Goal: Task Accomplishment & Management: Manage account settings

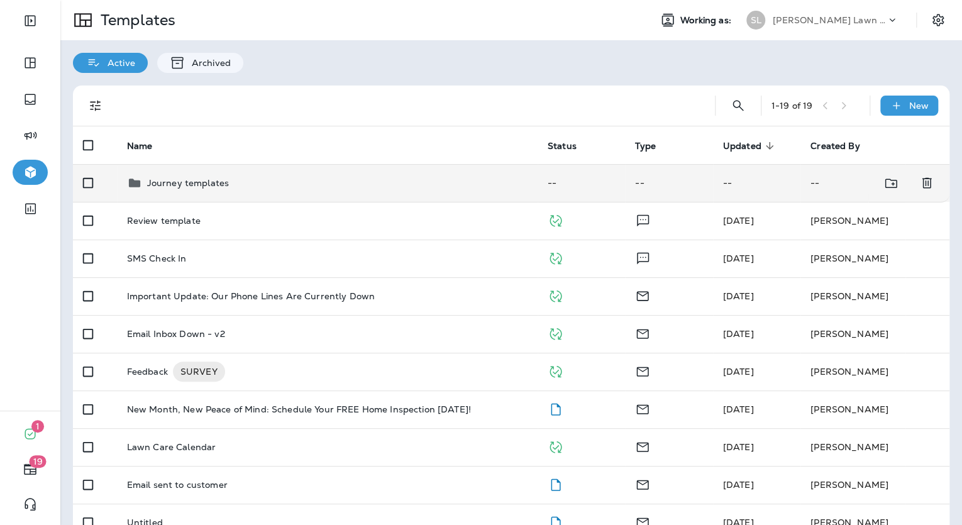
click at [283, 191] on td "Journey templates" at bounding box center [327, 183] width 421 height 38
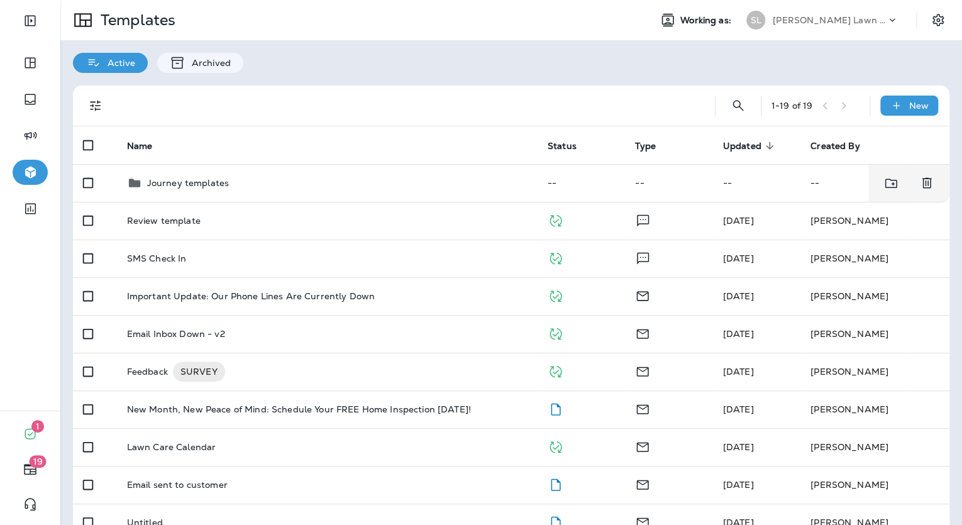
click at [431, 79] on div "1 - 19 of 19 New Name Status Type Updated sorted descending Created By Journey …" at bounding box center [511, 502] width 902 height 859
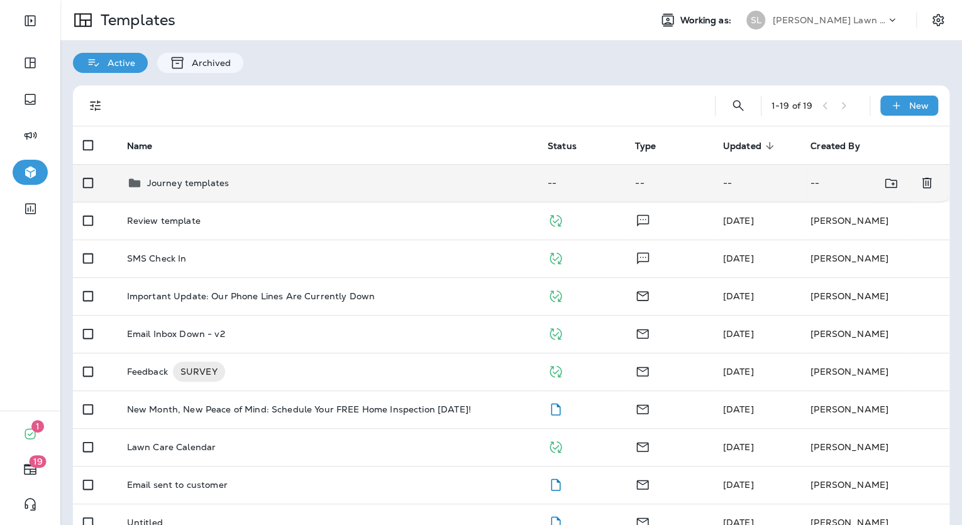
click at [226, 194] on td "Journey templates" at bounding box center [327, 183] width 421 height 38
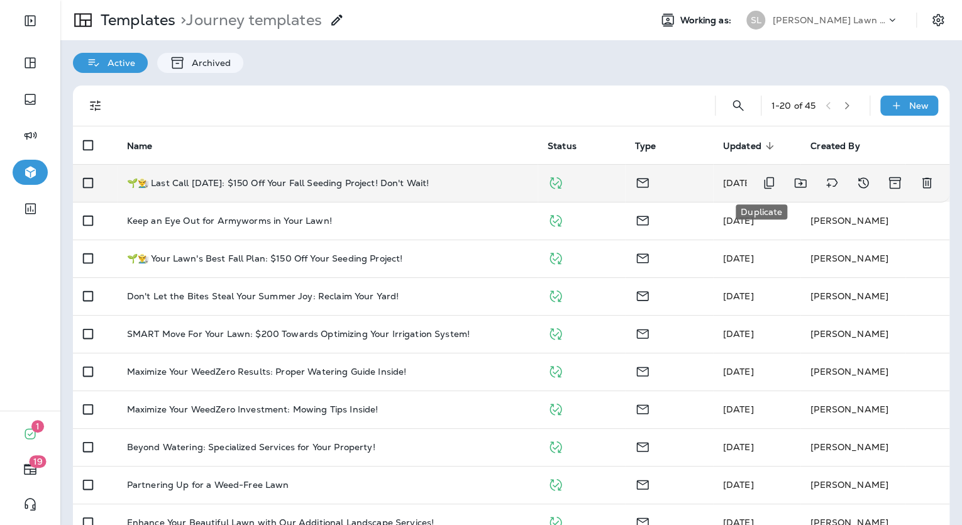
click at [764, 189] on icon "Duplicate" at bounding box center [769, 183] width 10 height 12
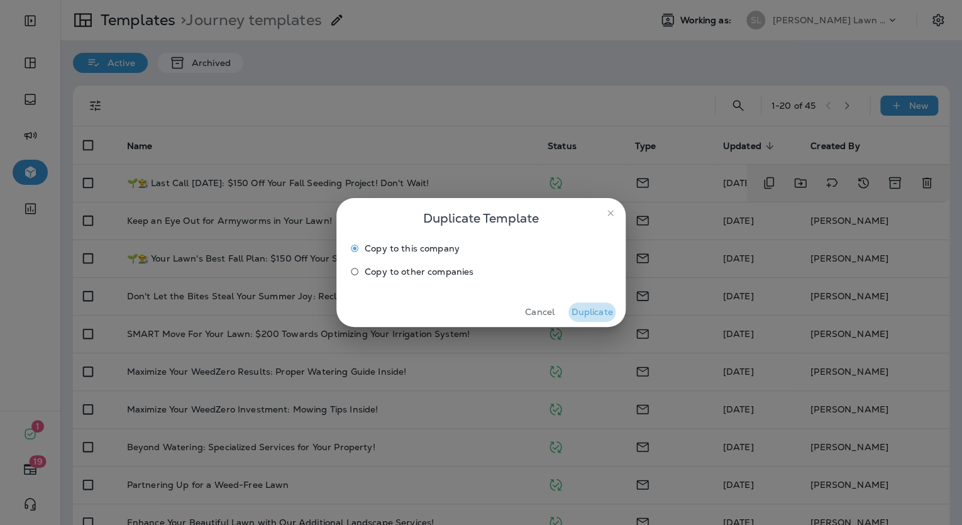
click at [604, 314] on button "Duplicate" at bounding box center [592, 313] width 47 height 20
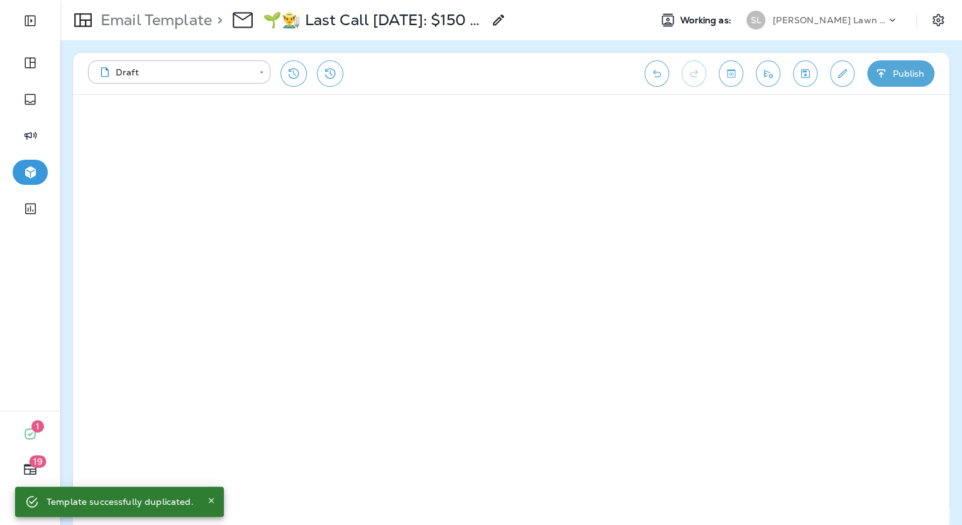
click at [433, 20] on p "🌱👨‍🌾 Last Call [DATE]: $150 Off Your Fall Seeding Project! Don't Wait! Copy" at bounding box center [373, 20] width 221 height 19
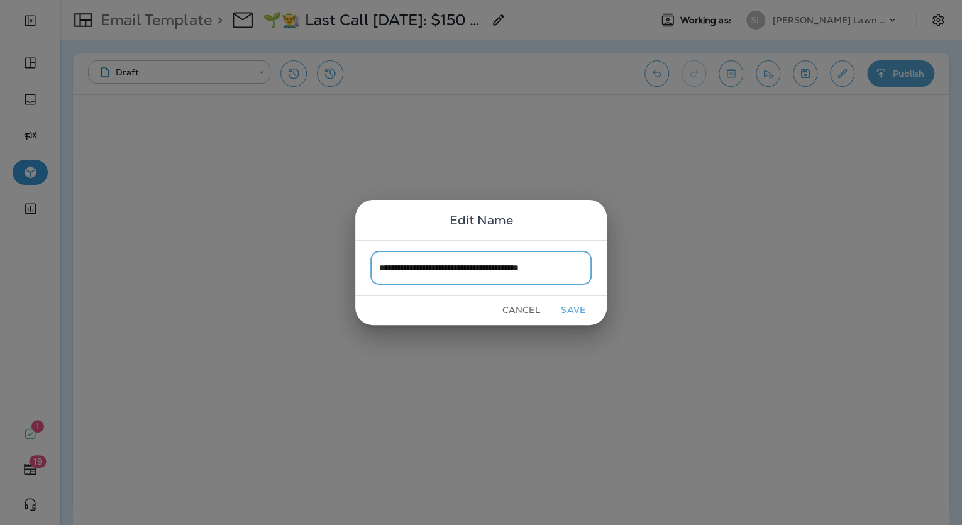
click at [383, 269] on input "**********" at bounding box center [481, 267] width 221 height 33
type input "**********"
click at [581, 310] on button "Save" at bounding box center [573, 311] width 47 height 20
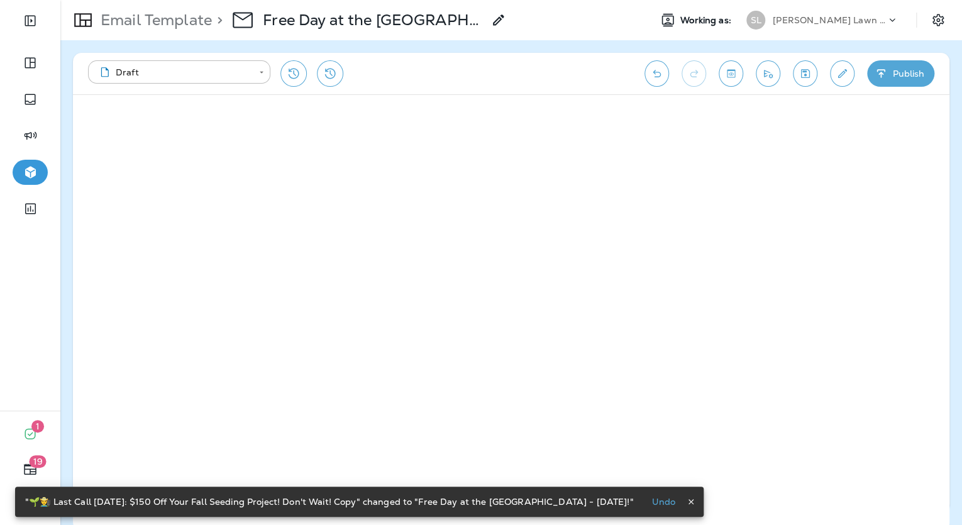
click at [419, 21] on p "Free Day at the [GEOGRAPHIC_DATA] - [DATE]!" at bounding box center [373, 20] width 221 height 19
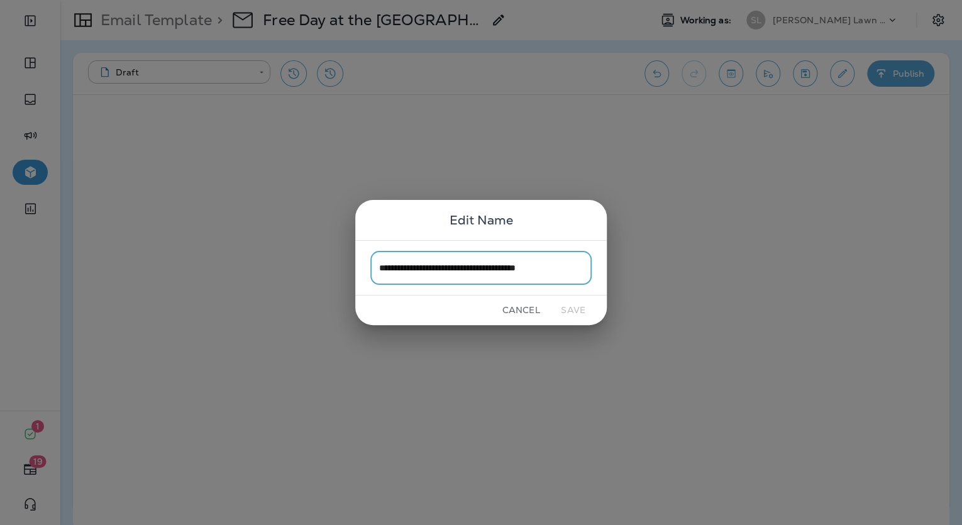
click at [531, 304] on button "Cancel" at bounding box center [521, 311] width 47 height 20
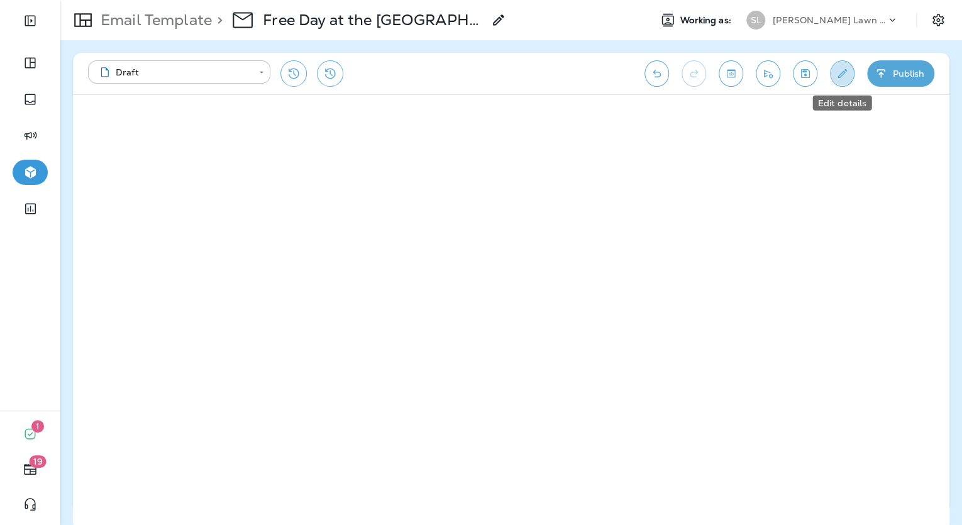
click at [846, 67] on icon "Edit details" at bounding box center [842, 73] width 13 height 13
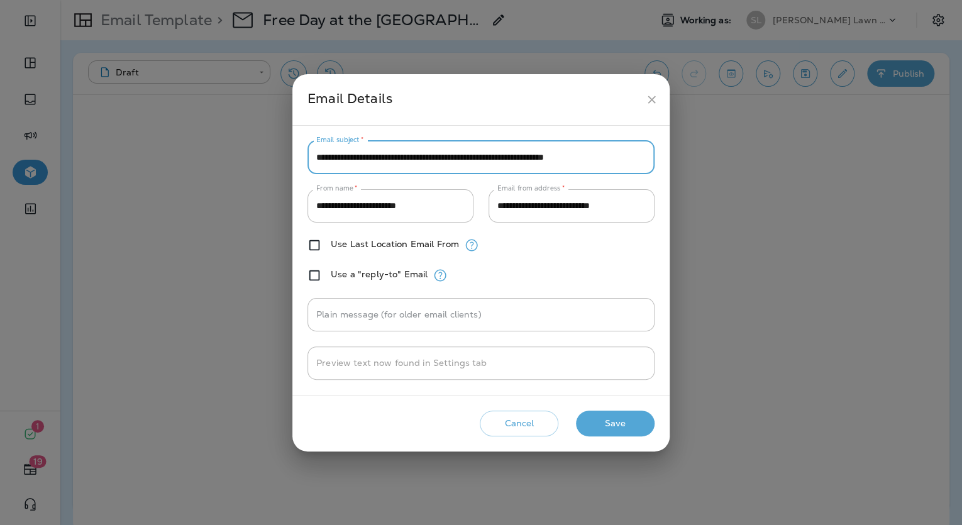
click at [591, 149] on input "**********" at bounding box center [481, 157] width 347 height 33
paste input "text"
type input "**********"
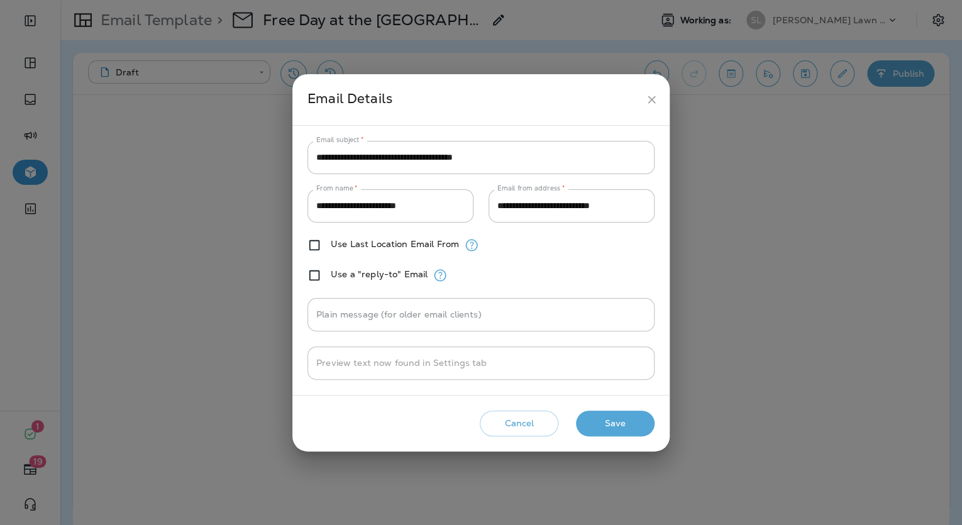
click at [584, 112] on h2 "Email Details" at bounding box center [481, 99] width 377 height 51
click at [611, 416] on button "Save" at bounding box center [615, 424] width 79 height 26
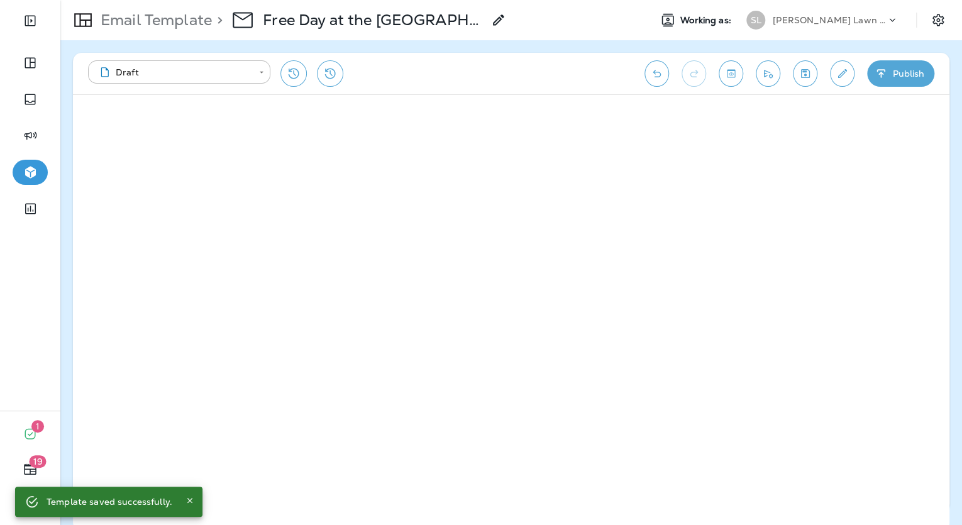
click at [883, 75] on icon "button" at bounding box center [881, 73] width 13 height 13
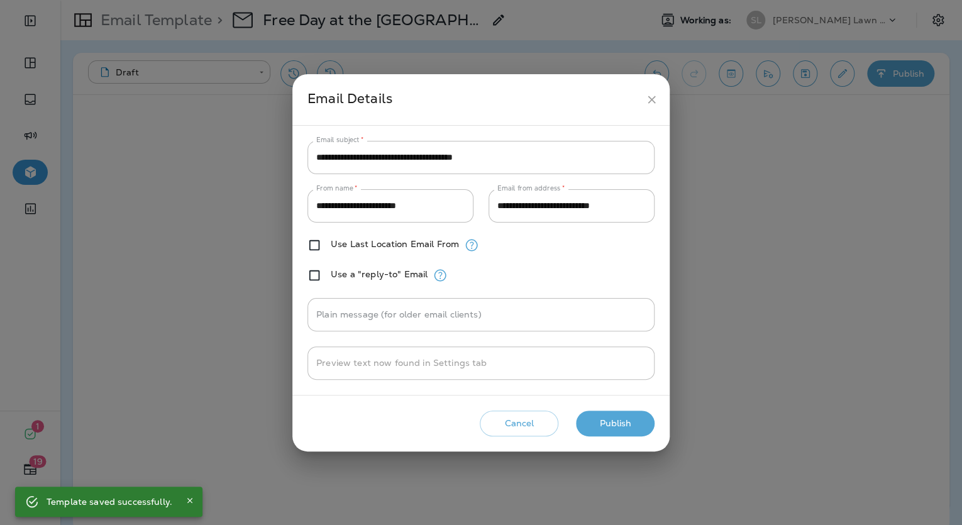
click at [647, 98] on icon "close" at bounding box center [651, 99] width 13 height 13
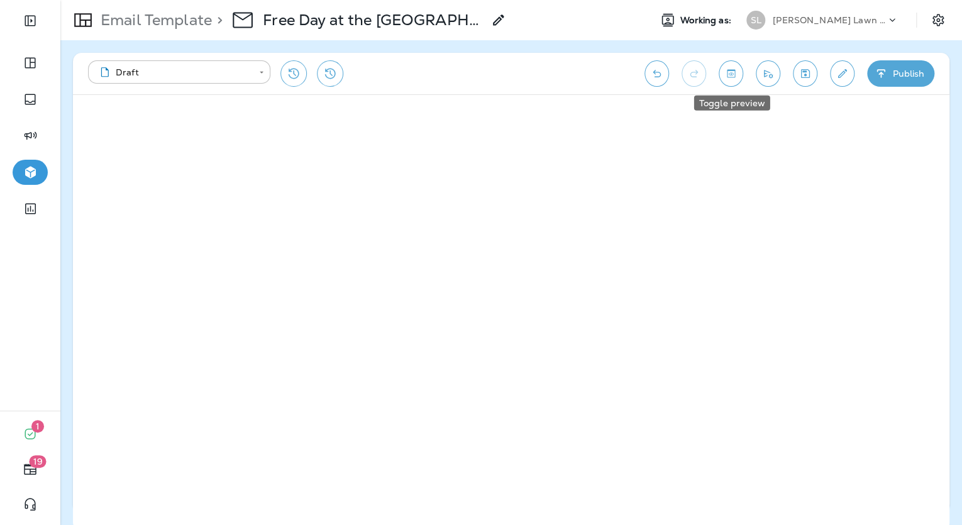
click at [734, 69] on icon "Toggle preview" at bounding box center [731, 73] width 8 height 8
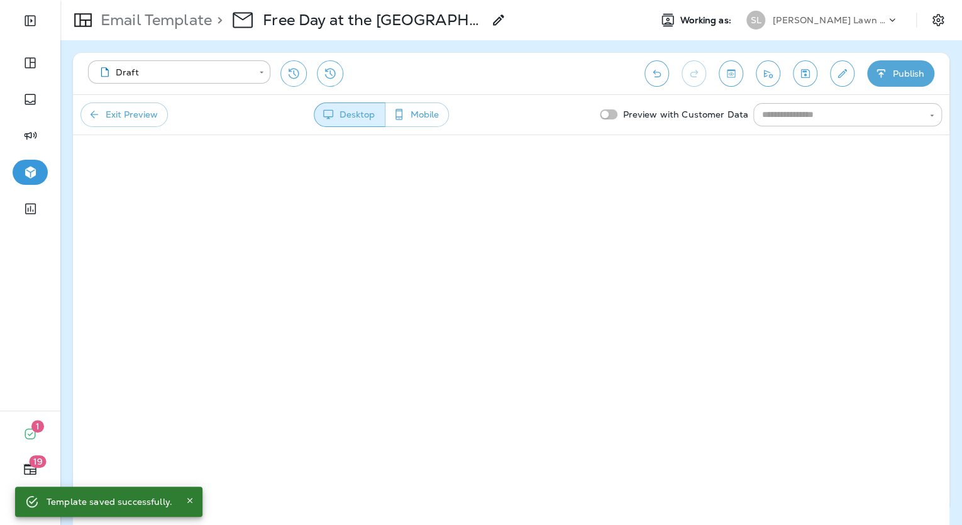
click at [872, 118] on input "text" at bounding box center [837, 115] width 160 height 16
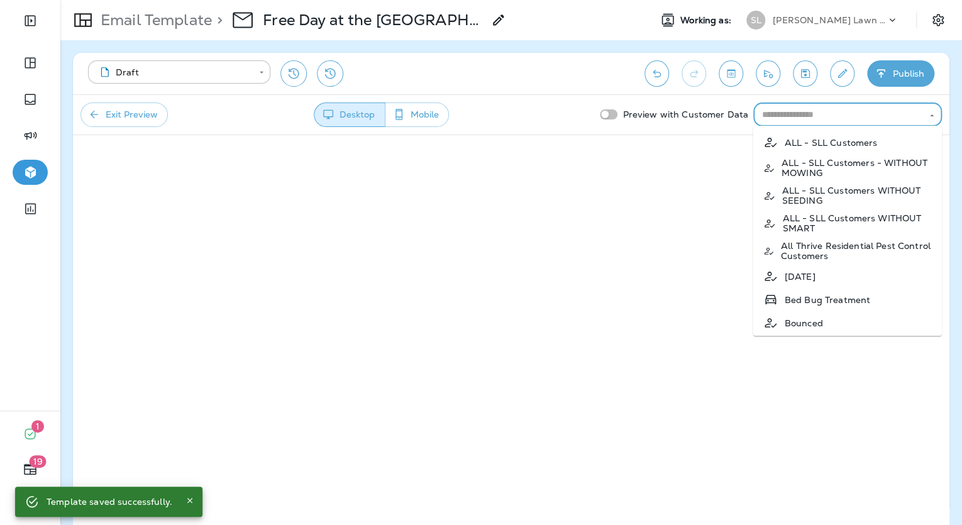
click at [852, 149] on li "ALL - SLL Customers" at bounding box center [848, 142] width 189 height 23
type input "**********"
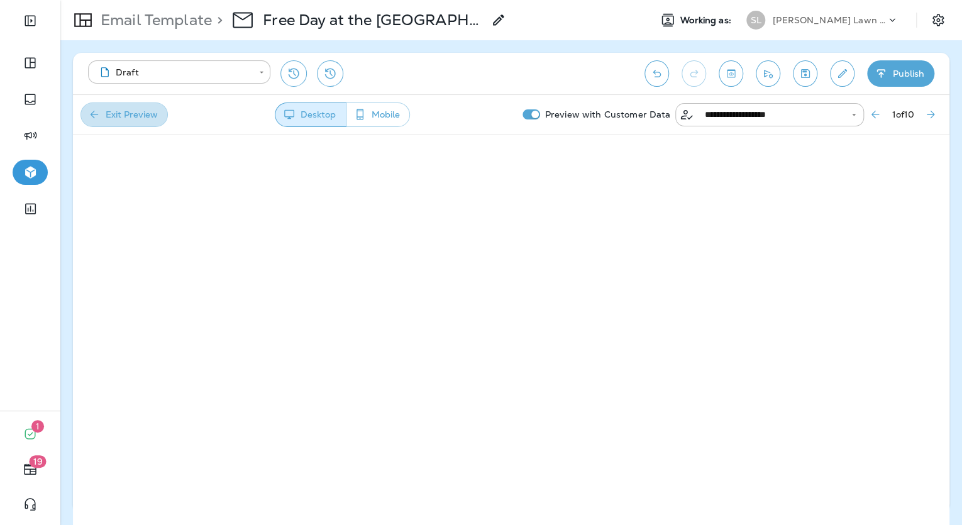
click at [101, 115] on button "Exit Preview" at bounding box center [124, 115] width 87 height 25
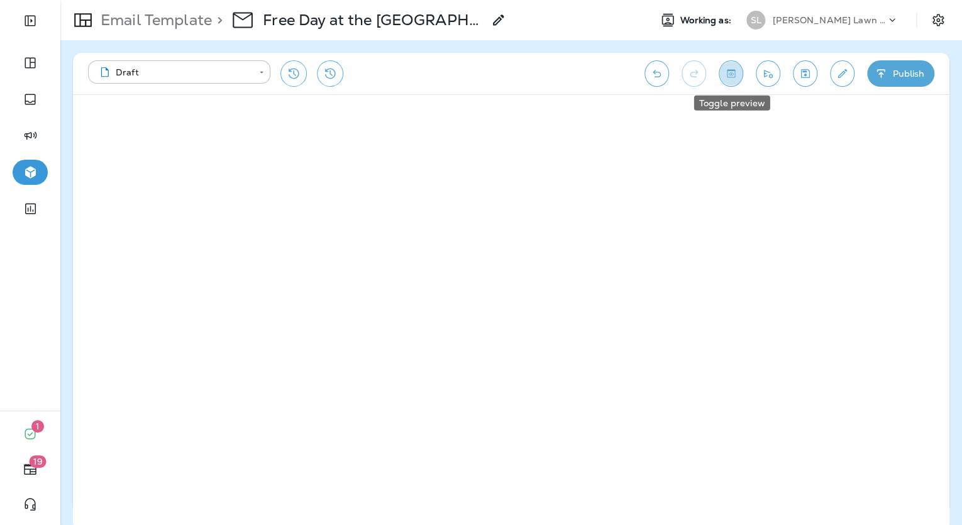
click at [738, 72] on icon "Toggle preview" at bounding box center [731, 73] width 13 height 13
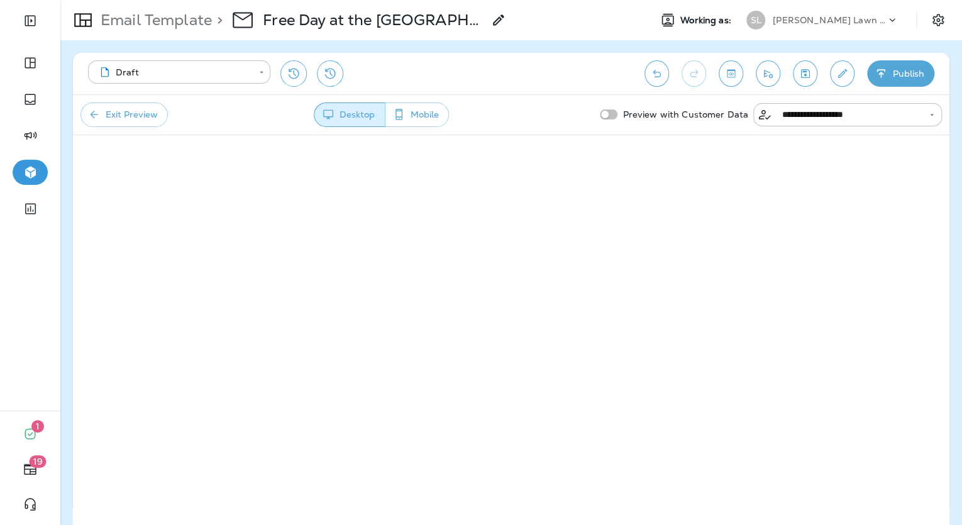
click at [900, 81] on button "Publish" at bounding box center [900, 73] width 67 height 26
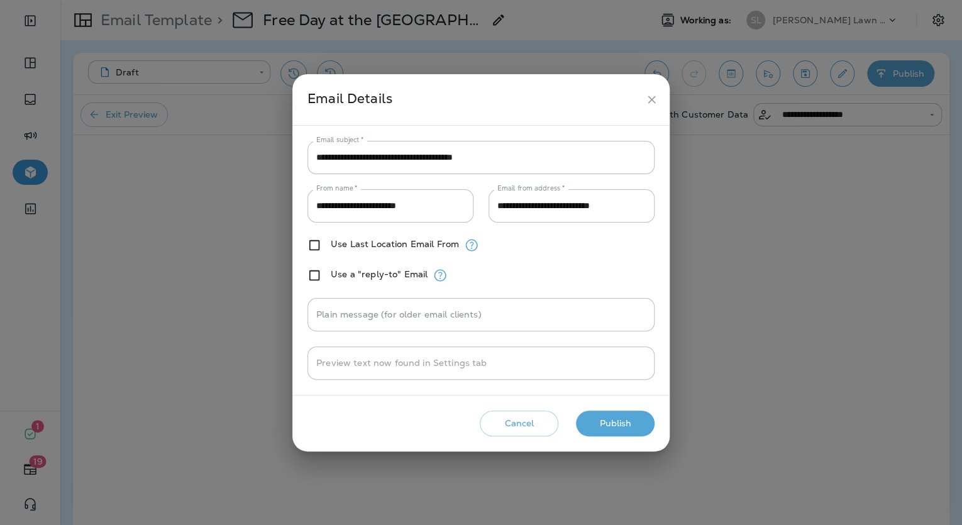
click at [613, 417] on button "Publish" at bounding box center [615, 424] width 79 height 26
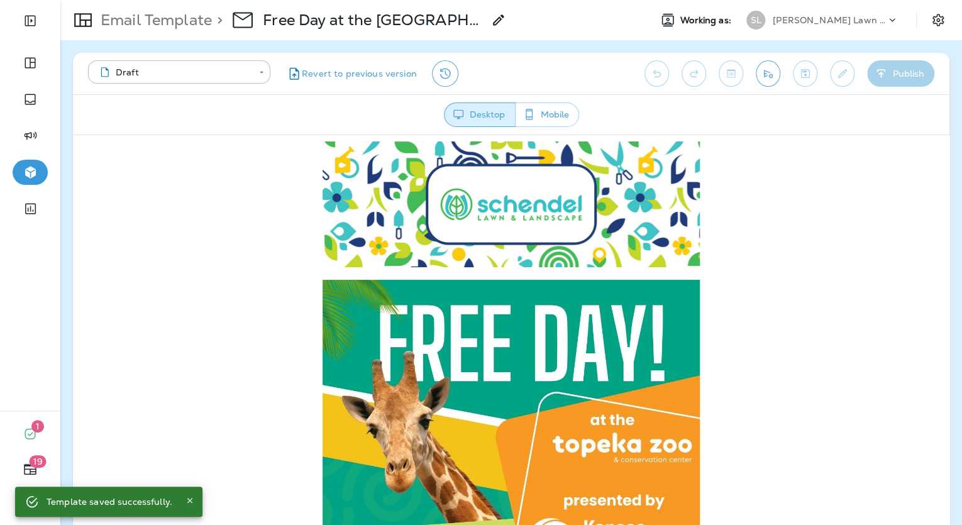
click at [166, 16] on p "Email Template" at bounding box center [154, 20] width 116 height 19
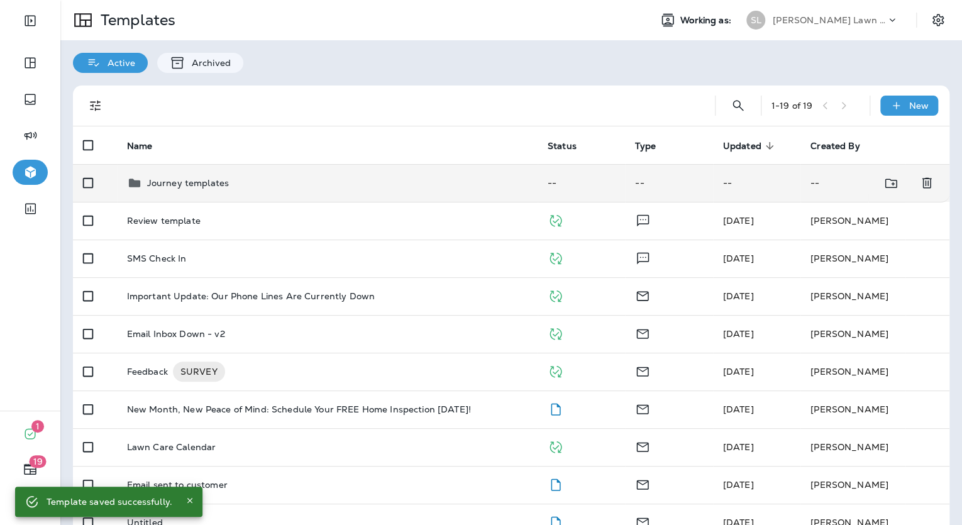
click at [212, 180] on p "Journey templates" at bounding box center [188, 183] width 82 height 10
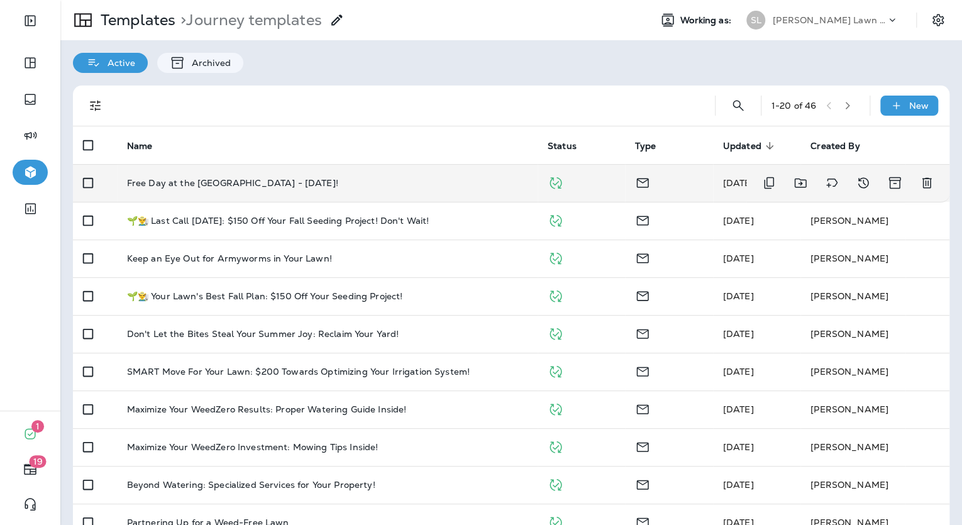
click at [212, 189] on td "Free Day at the [GEOGRAPHIC_DATA] - [DATE]!" at bounding box center [327, 183] width 421 height 38
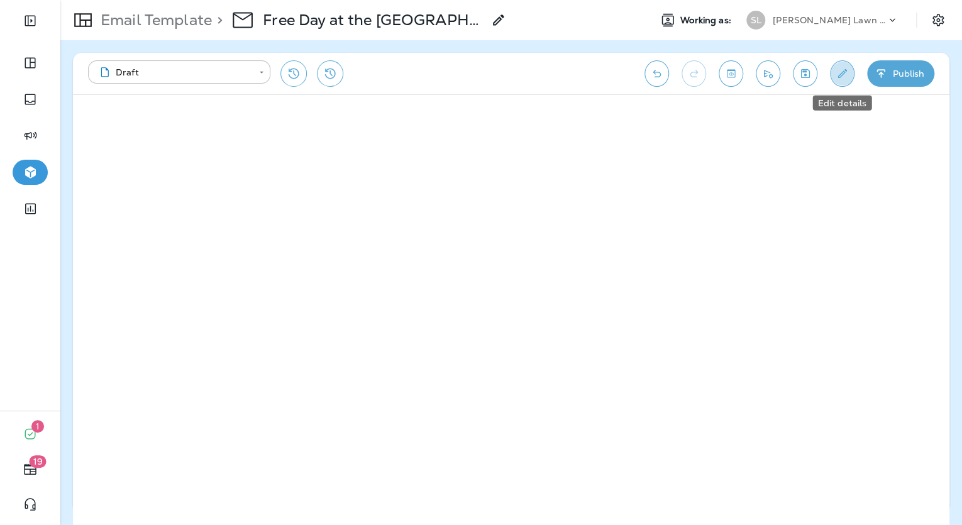
click at [852, 73] on button "Edit details" at bounding box center [842, 73] width 25 height 26
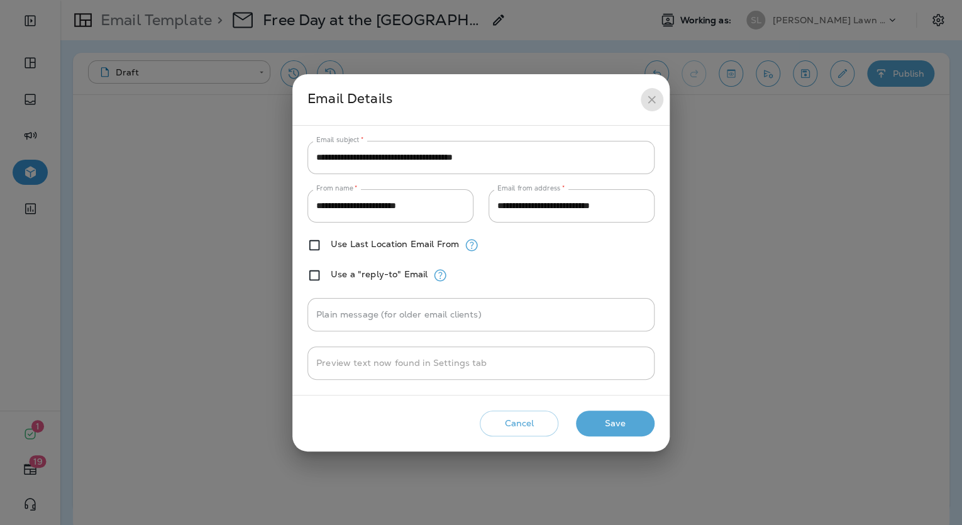
click at [649, 102] on icon "close" at bounding box center [652, 100] width 8 height 8
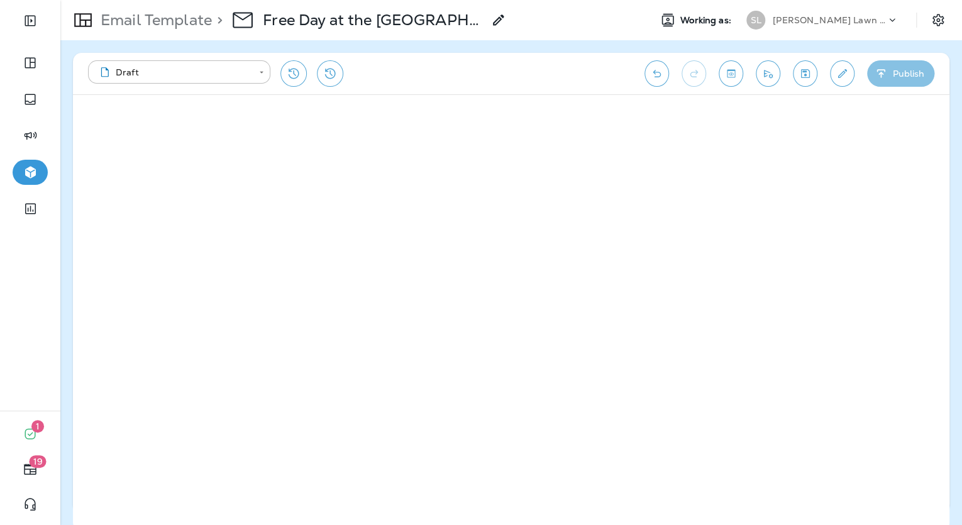
click at [887, 77] on icon "button" at bounding box center [881, 73] width 13 height 13
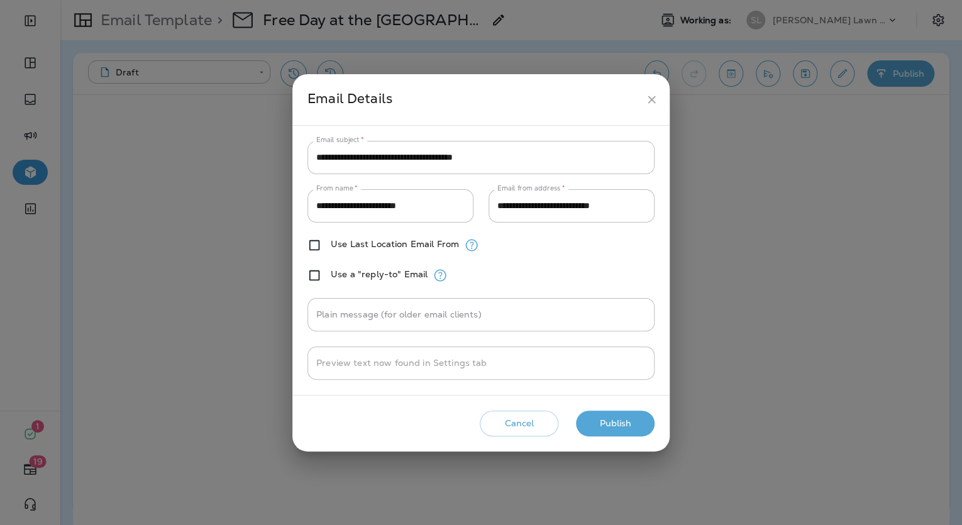
click at [617, 418] on button "Publish" at bounding box center [615, 424] width 79 height 26
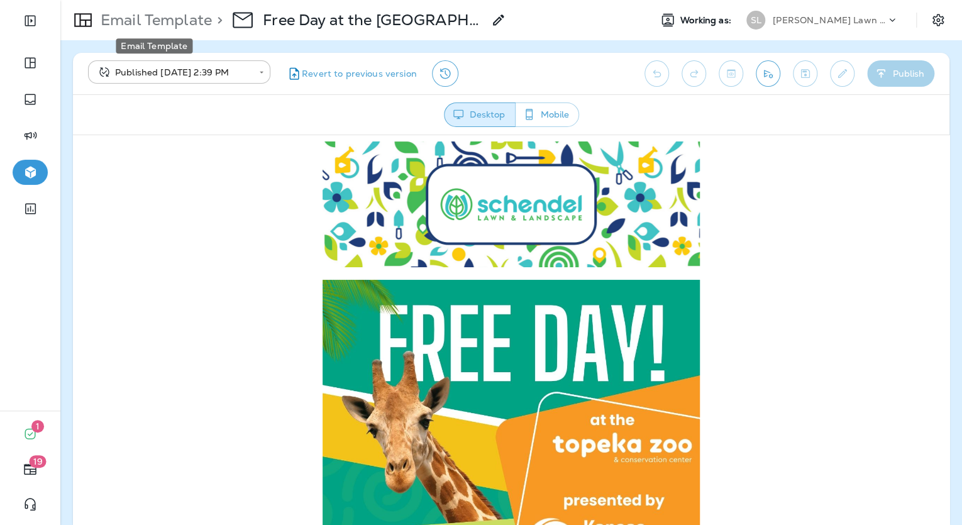
click at [184, 26] on p "Email Template" at bounding box center [154, 20] width 116 height 19
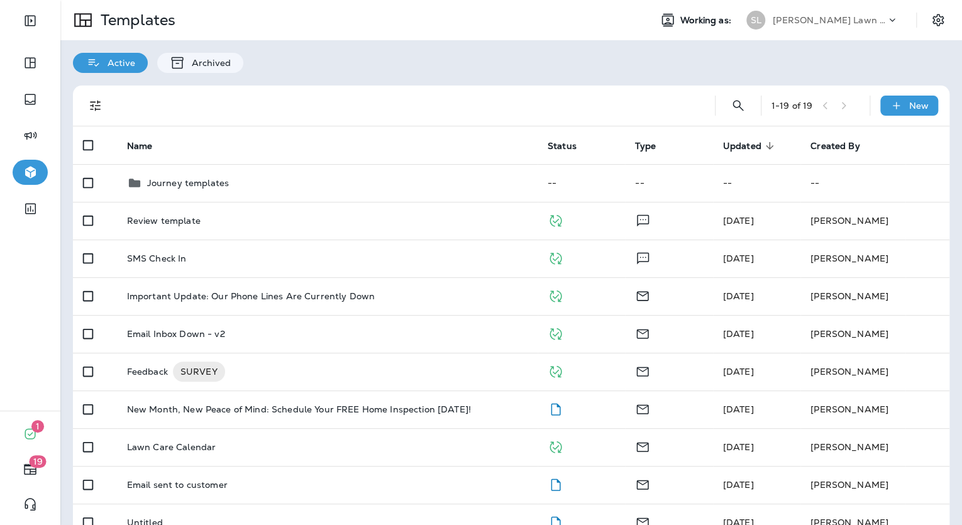
click at [830, 22] on p "[PERSON_NAME] Lawn & Landscape" at bounding box center [829, 20] width 113 height 10
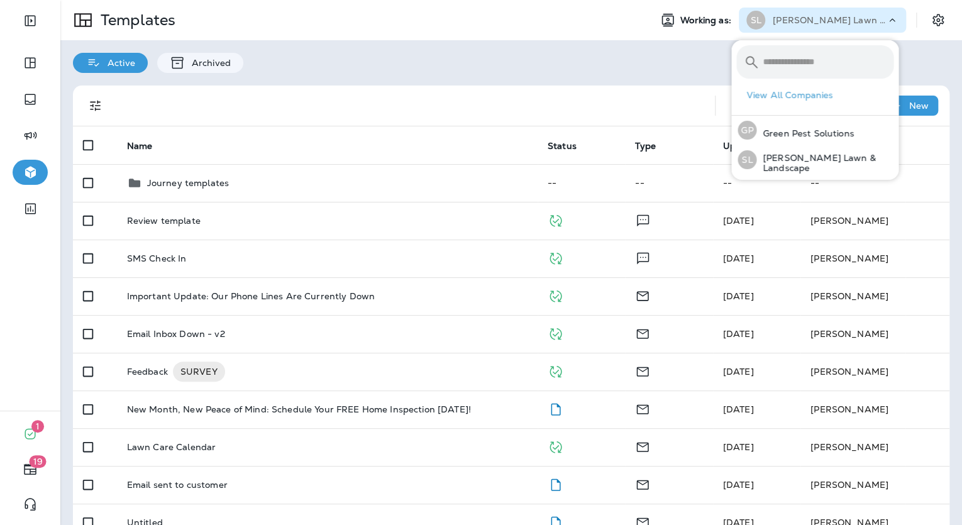
click at [372, 89] on div at bounding box center [406, 106] width 577 height 40
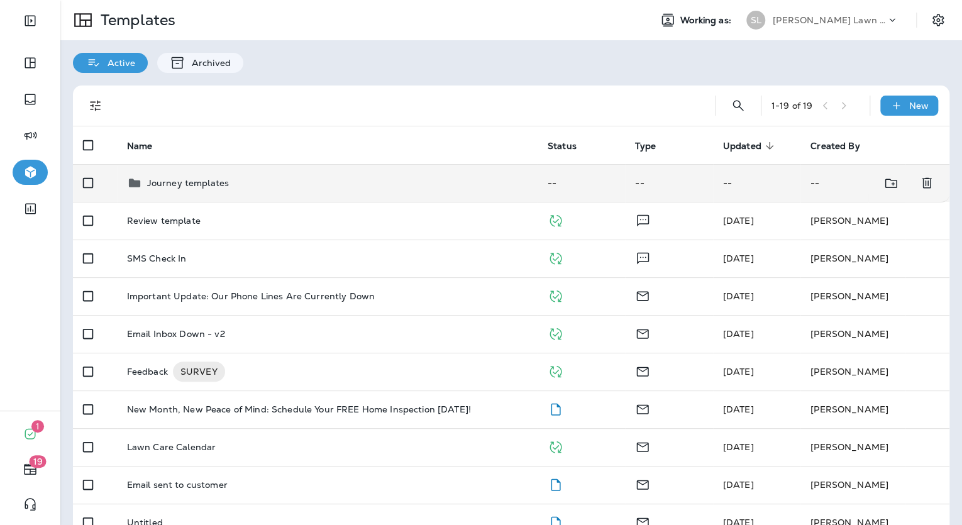
click at [205, 193] on td "Journey templates" at bounding box center [327, 183] width 421 height 38
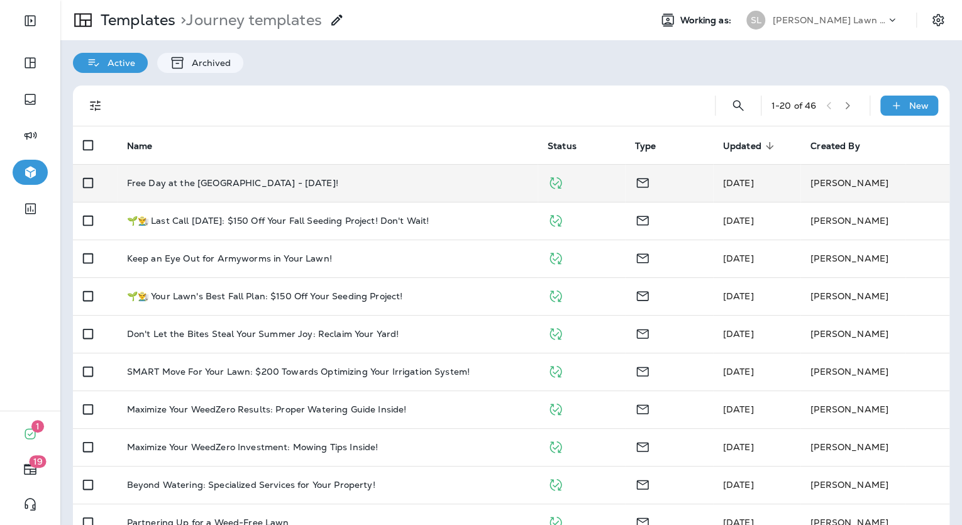
click at [883, 184] on td "[PERSON_NAME]" at bounding box center [875, 183] width 149 height 38
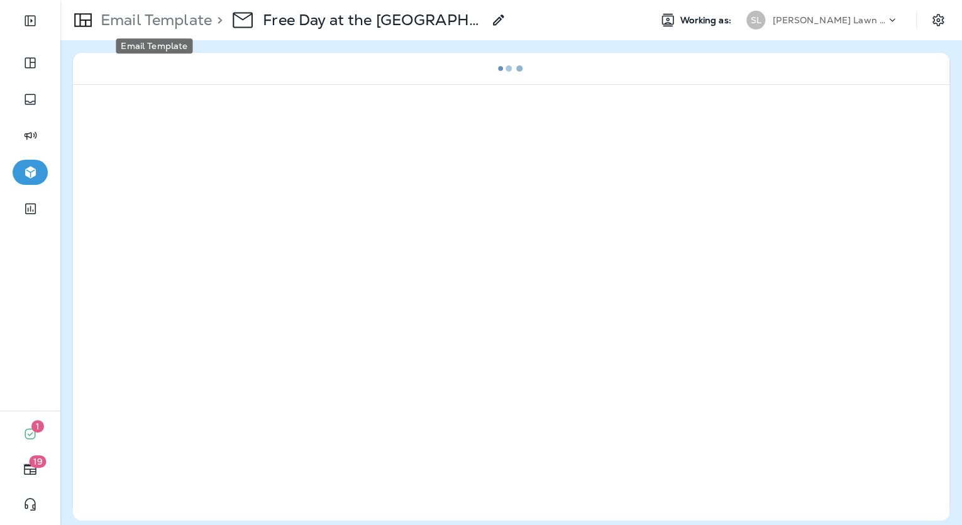
click at [173, 22] on p "Email Template" at bounding box center [154, 20] width 116 height 19
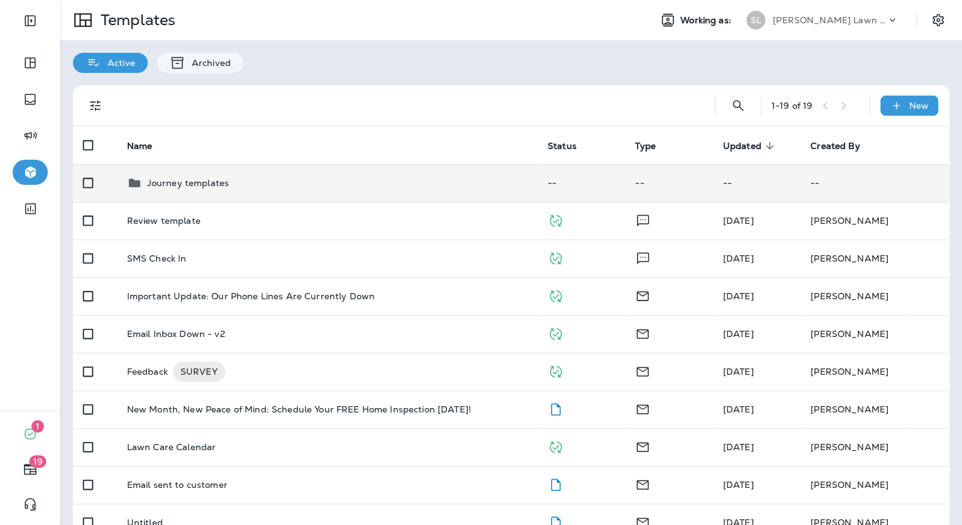
click at [327, 177] on div "Journey templates" at bounding box center [327, 183] width 401 height 15
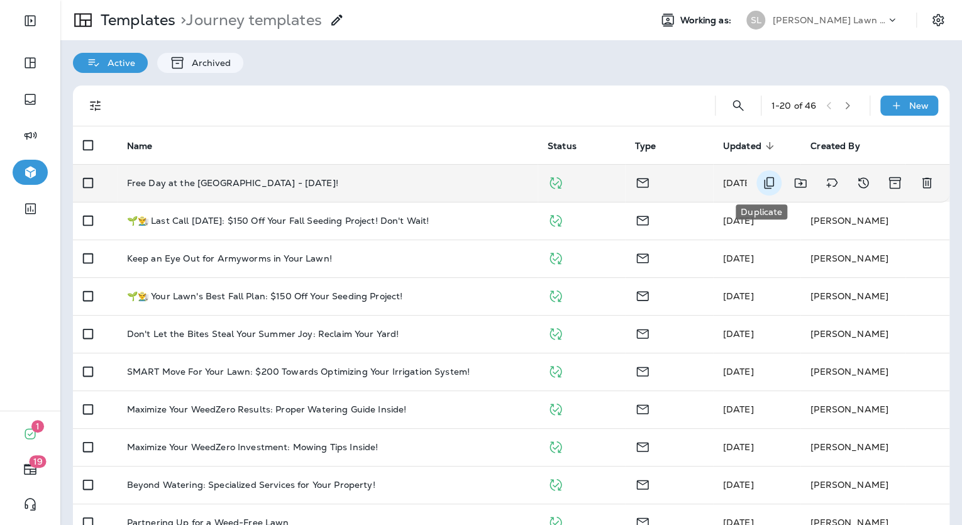
click at [770, 186] on button "Duplicate" at bounding box center [769, 182] width 25 height 25
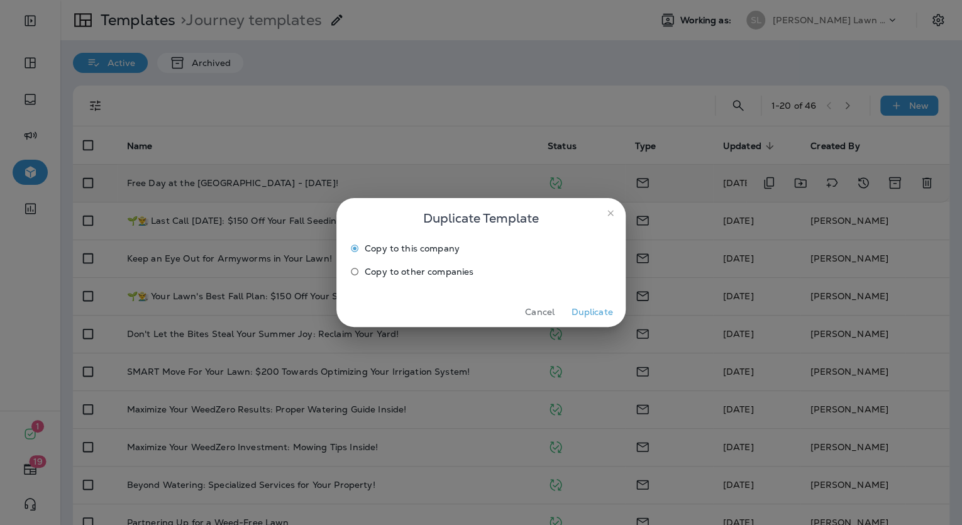
click at [438, 267] on span "Copy to other companies" at bounding box center [419, 272] width 109 height 10
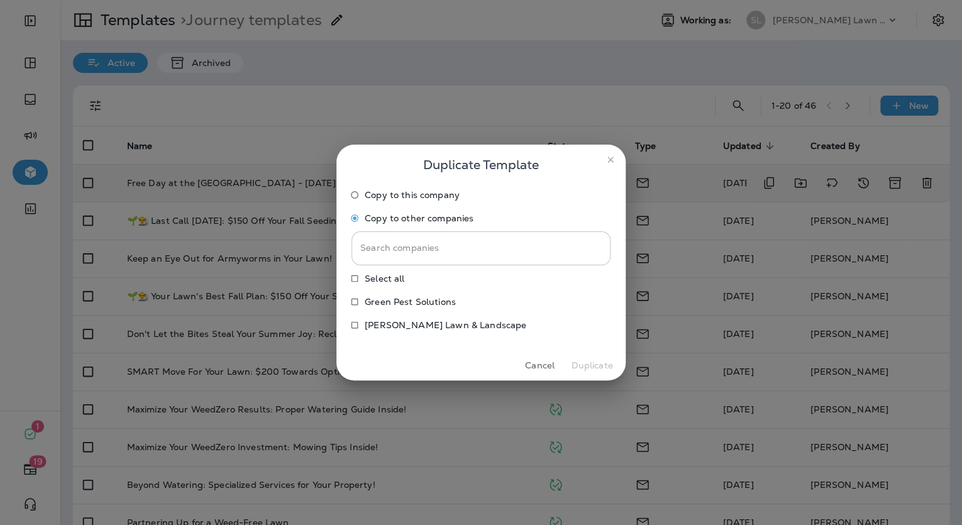
click at [432, 247] on input "Search companies" at bounding box center [481, 247] width 259 height 33
click at [391, 303] on p "Green Pest Solutions" at bounding box center [410, 302] width 91 height 10
click at [591, 367] on button "Duplicate" at bounding box center [592, 366] width 47 height 20
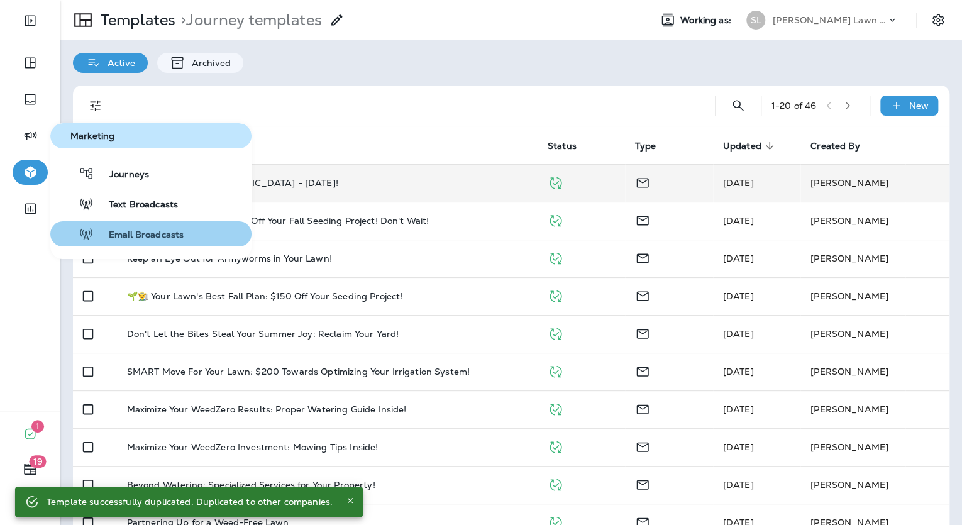
click at [130, 235] on span "Email Broadcasts" at bounding box center [139, 236] width 90 height 12
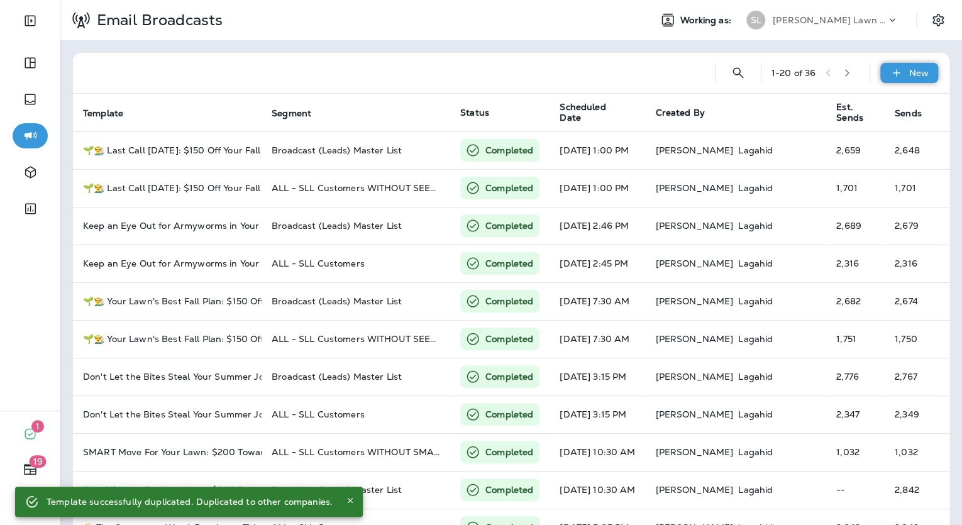
click at [881, 70] on div "New" at bounding box center [910, 73] width 58 height 20
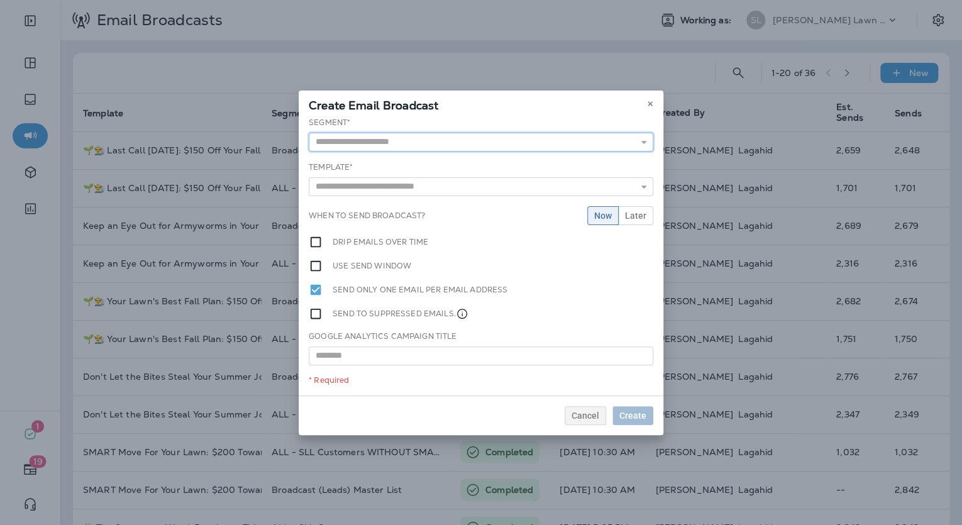
click at [455, 147] on input "text" at bounding box center [481, 142] width 345 height 19
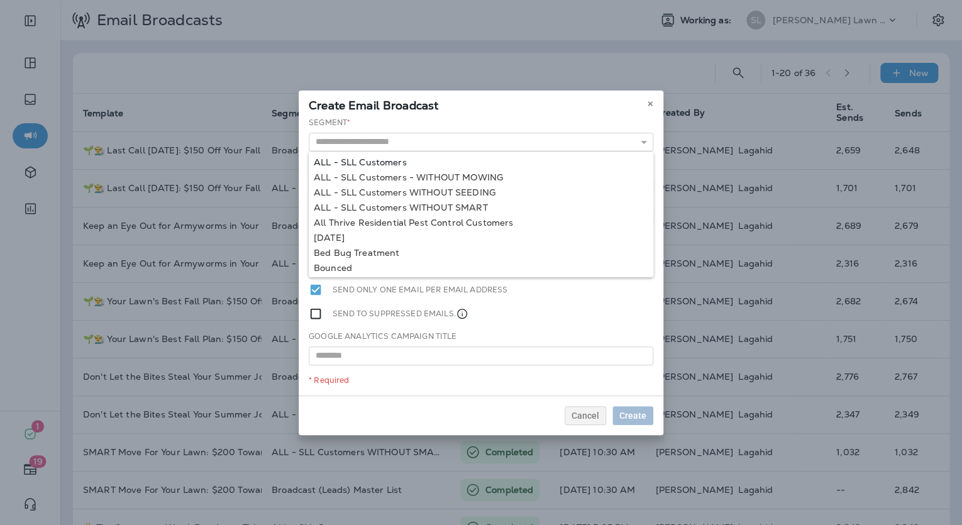
type input "**********"
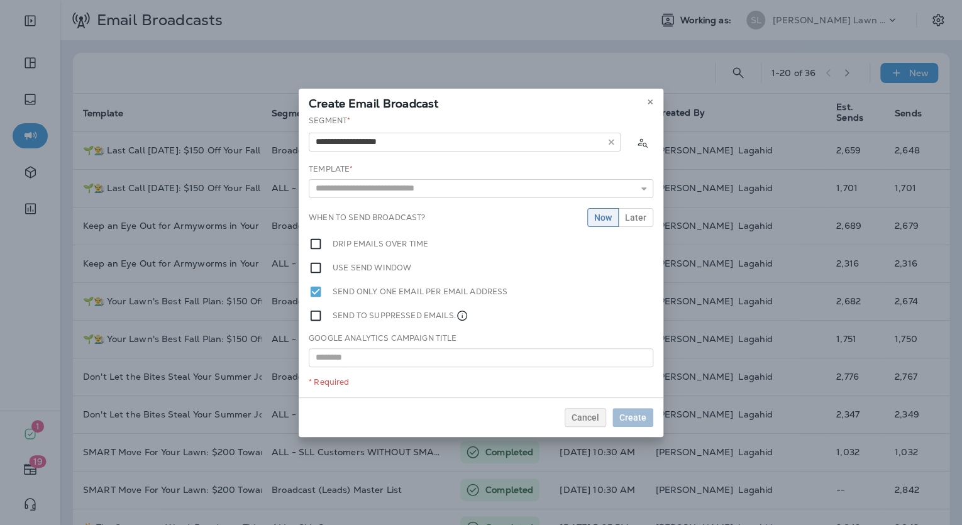
click at [402, 159] on div "**********" at bounding box center [481, 256] width 365 height 282
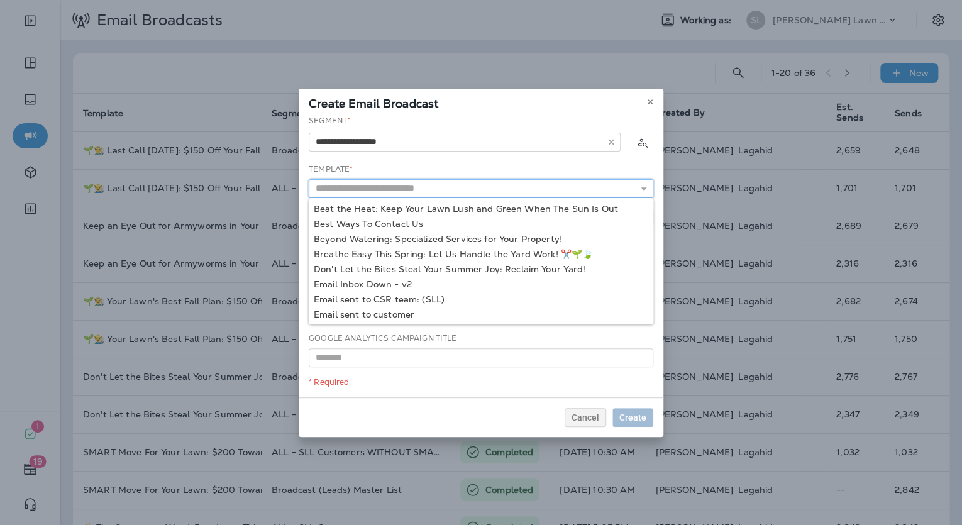
click at [506, 195] on input "text" at bounding box center [481, 188] width 345 height 19
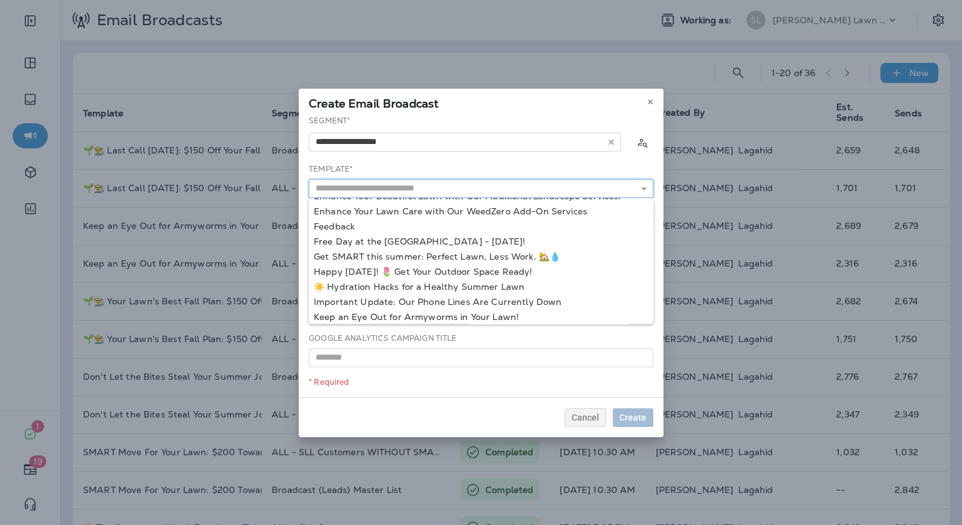
scroll to position [131, 0]
type input "**********"
click at [511, 243] on div "**********" at bounding box center [481, 256] width 365 height 282
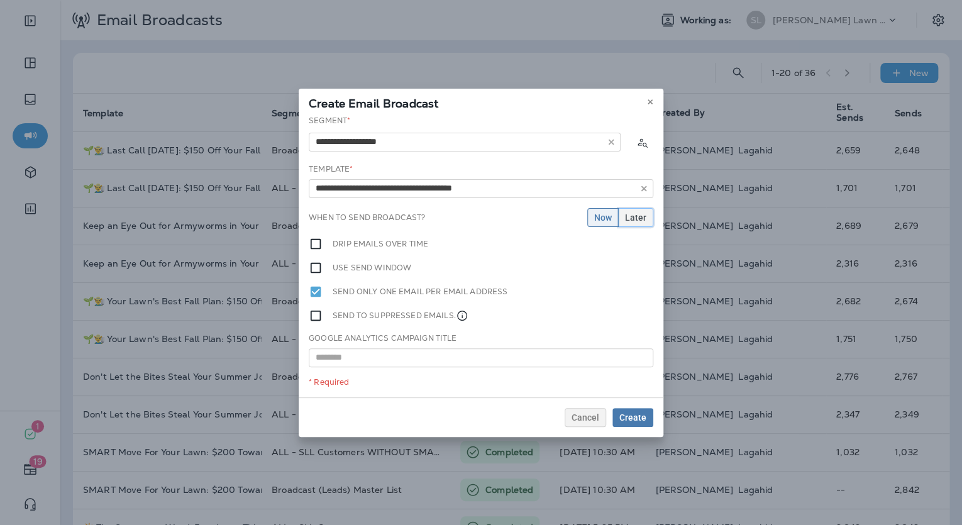
click at [631, 214] on span "Later" at bounding box center [635, 217] width 21 height 9
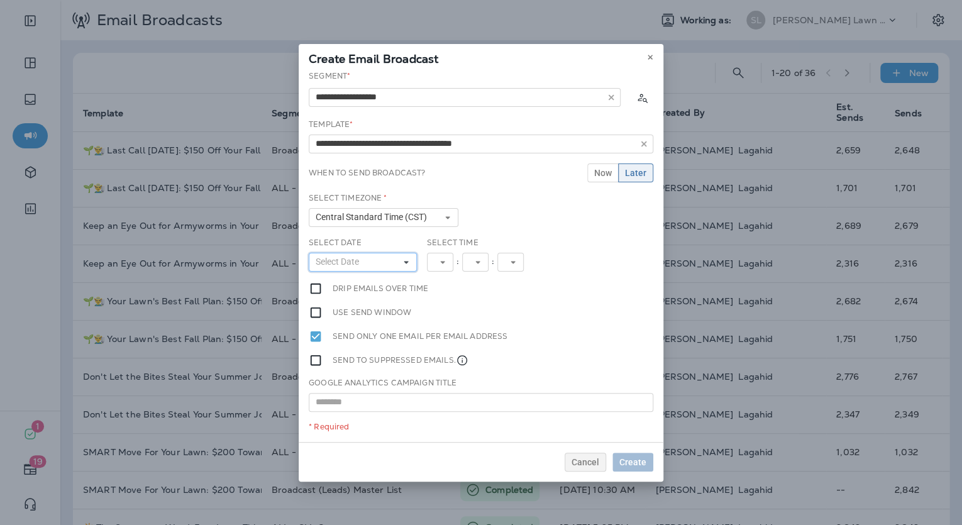
click at [369, 270] on button "Select Date" at bounding box center [363, 262] width 108 height 19
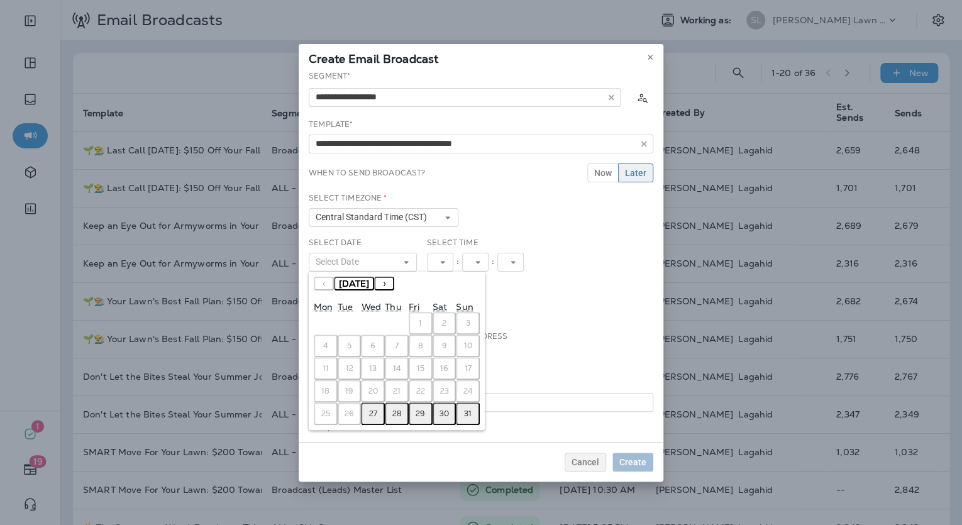
click at [404, 410] on button "28" at bounding box center [397, 414] width 24 height 23
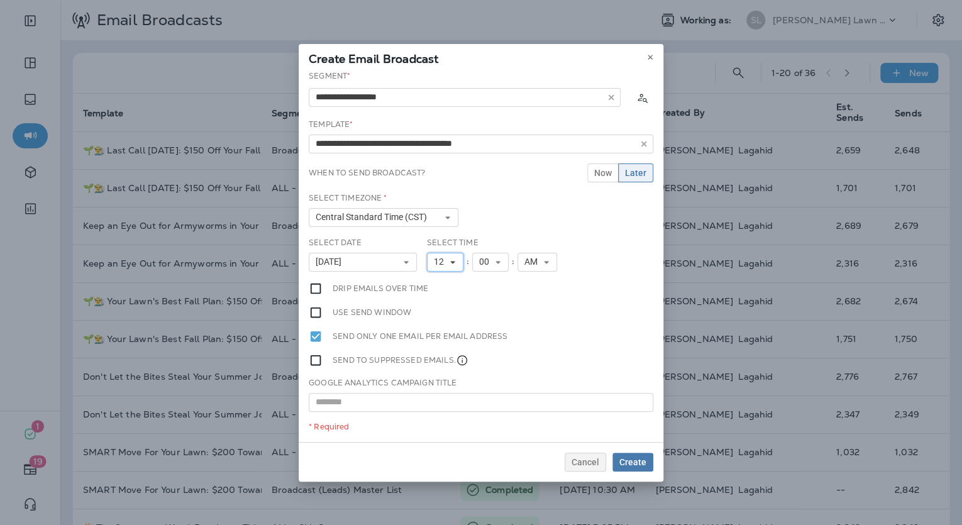
click at [450, 267] on button "12" at bounding box center [445, 262] width 36 height 19
click at [440, 318] on link "4" at bounding box center [445, 316] width 36 height 15
click at [483, 263] on span "00" at bounding box center [481, 262] width 15 height 11
click at [445, 265] on button "4" at bounding box center [442, 262] width 31 height 19
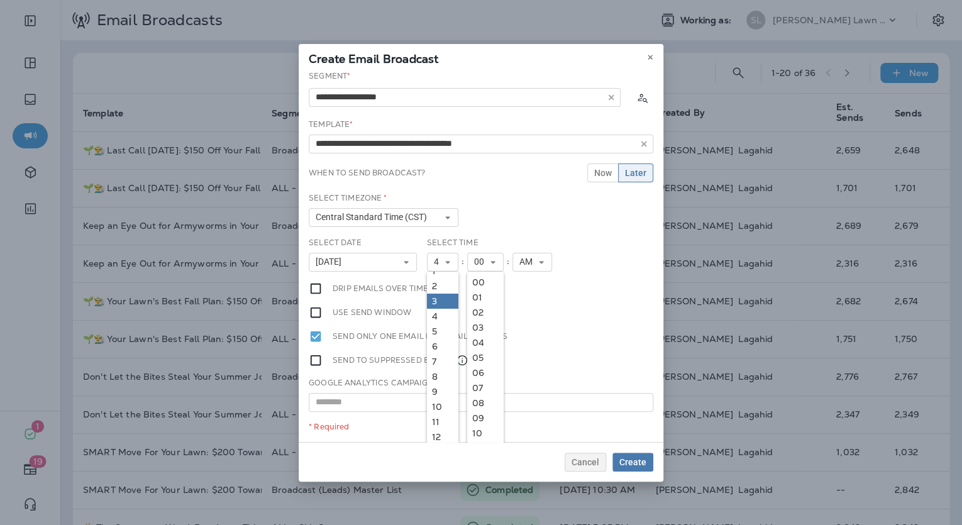
click at [438, 302] on link "3" at bounding box center [442, 301] width 31 height 15
click at [481, 377] on link "30" at bounding box center [485, 383] width 36 height 15
click at [542, 267] on button "AM" at bounding box center [533, 262] width 40 height 19
click at [537, 297] on link "PM" at bounding box center [533, 297] width 40 height 15
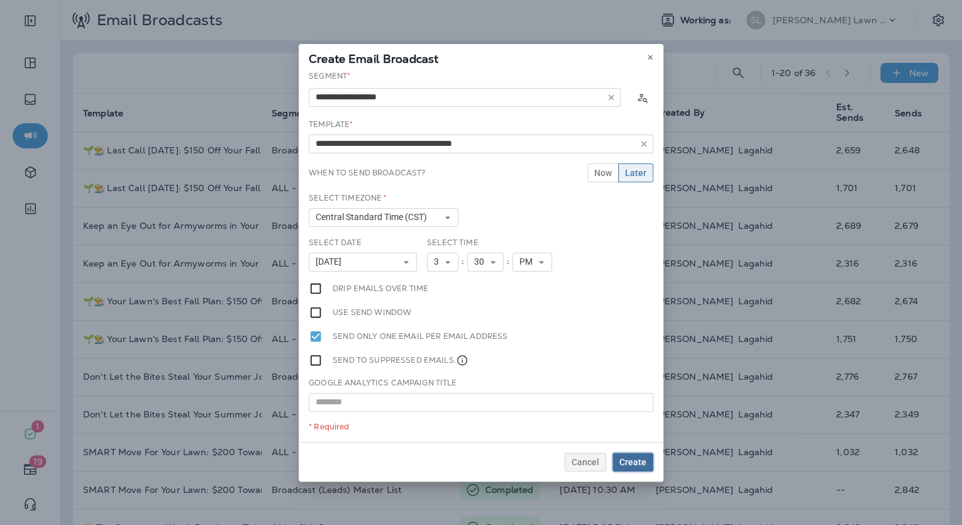
click at [637, 459] on span "Create" at bounding box center [633, 462] width 27 height 9
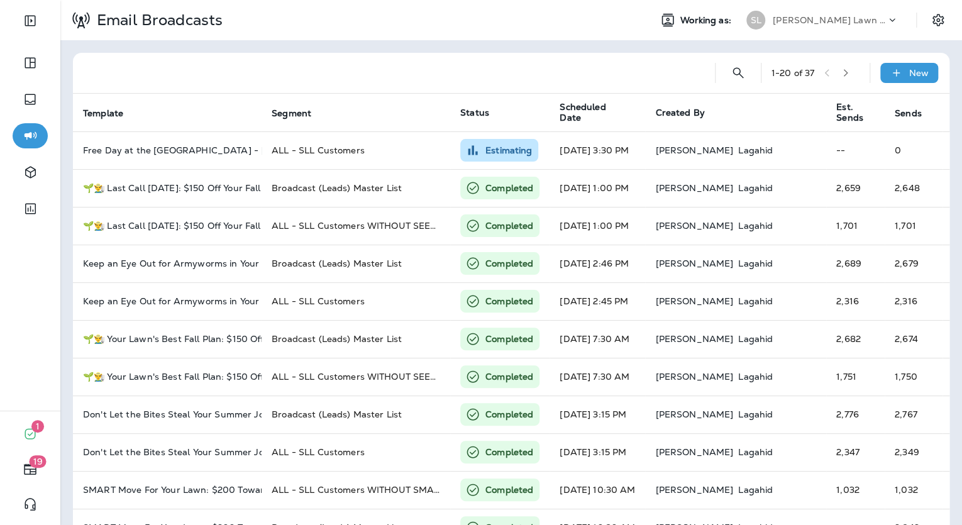
click at [854, 14] on div "[PERSON_NAME] Lawn & Landscape" at bounding box center [829, 20] width 113 height 19
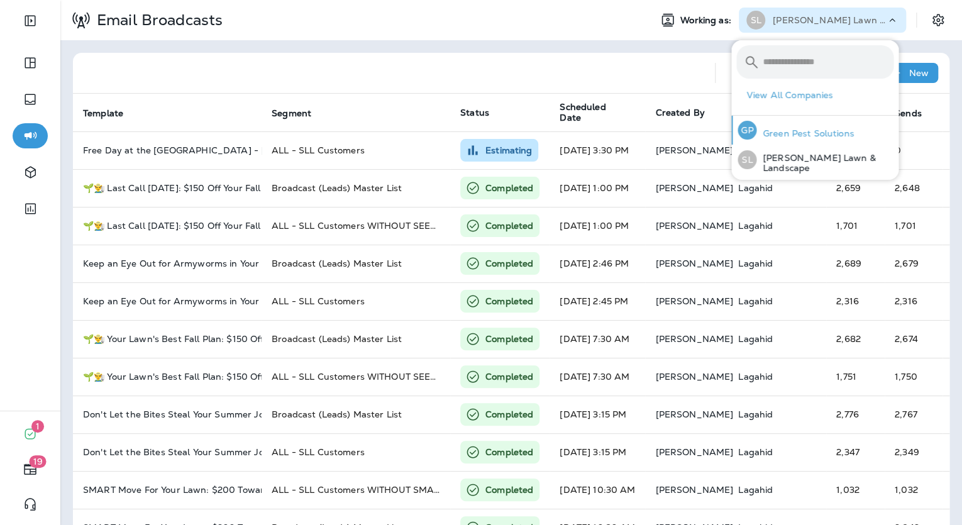
click at [785, 132] on p "Green Pest Solutions" at bounding box center [806, 133] width 98 height 10
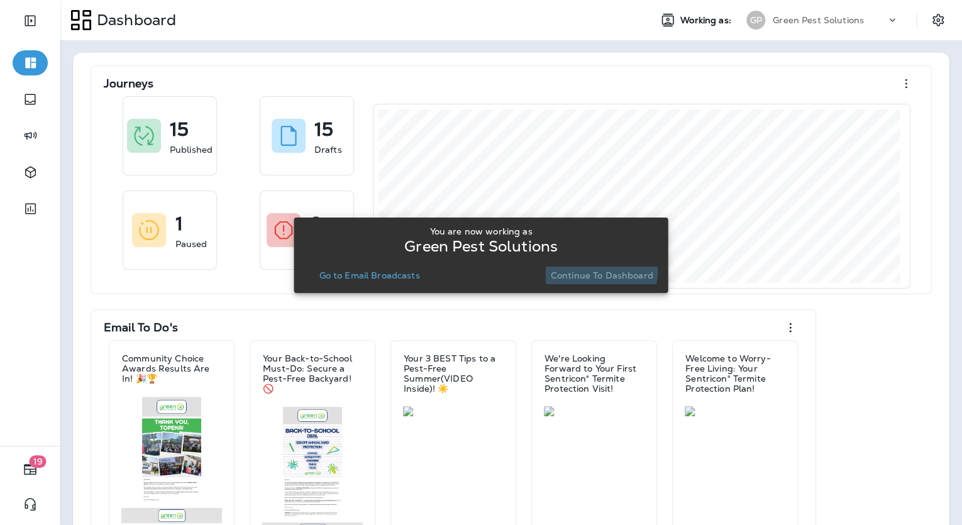
click at [589, 269] on button "Continue to Dashboard" at bounding box center [602, 276] width 113 height 18
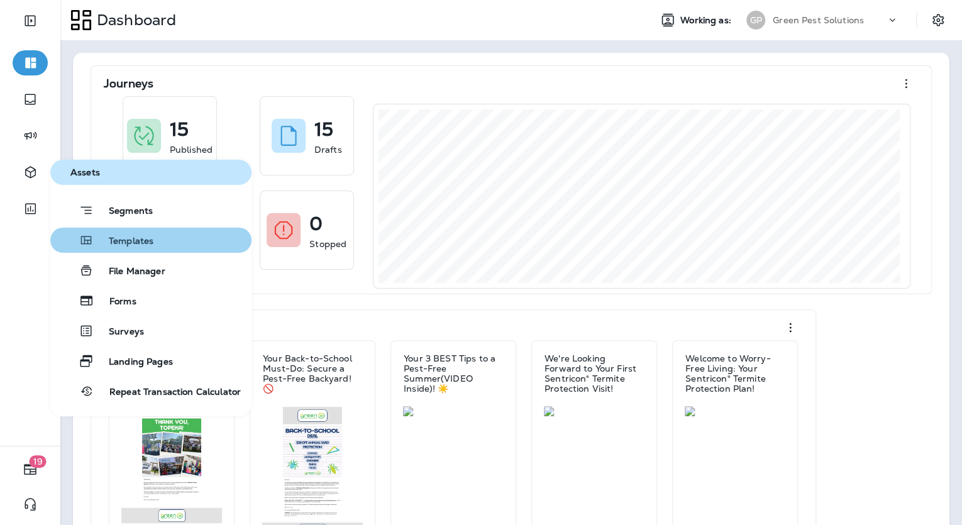
click at [115, 243] on span "Templates" at bounding box center [124, 242] width 60 height 12
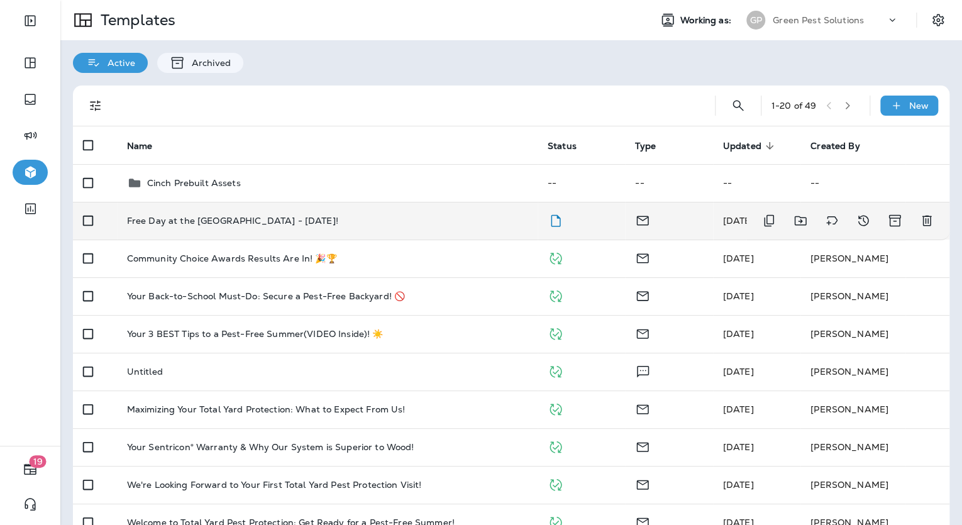
click at [215, 230] on td "Free Day at the [GEOGRAPHIC_DATA] - [DATE]!" at bounding box center [327, 221] width 421 height 38
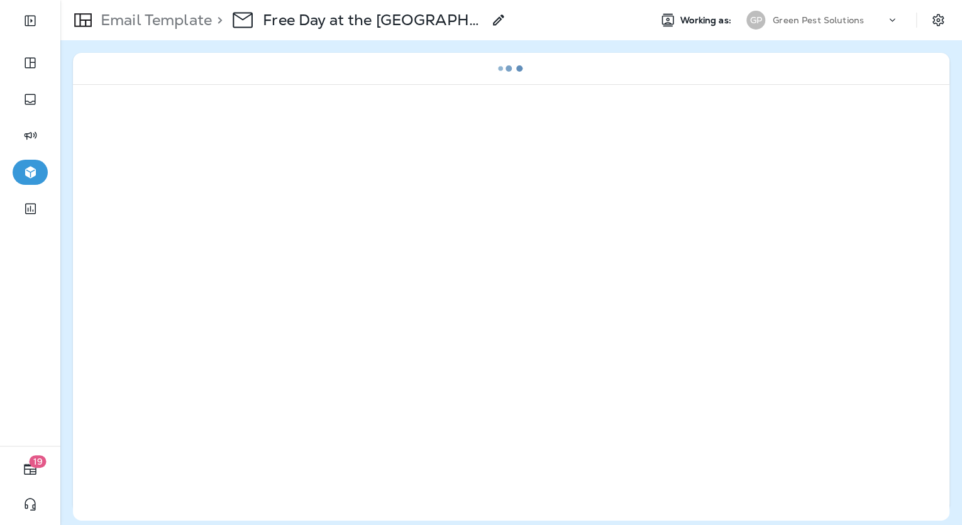
click at [498, 21] on icon at bounding box center [498, 20] width 15 height 15
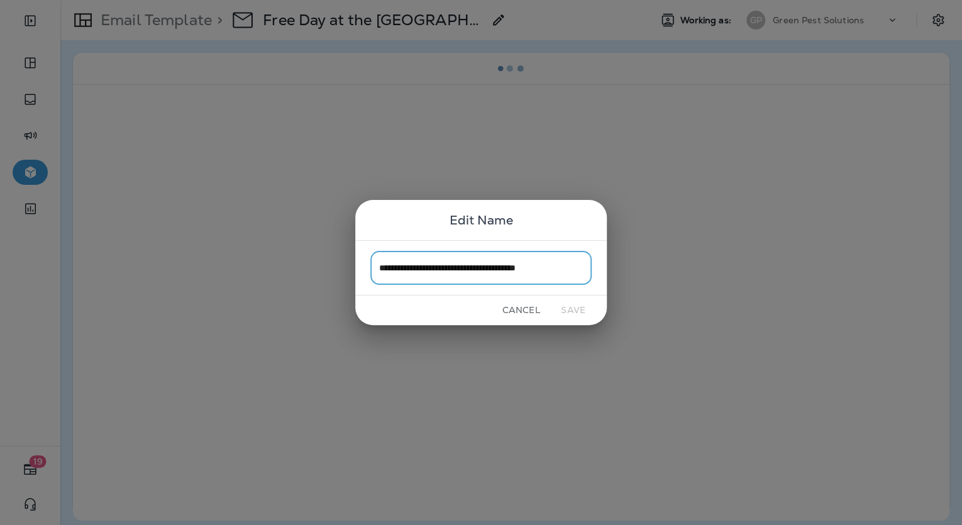
click at [571, 279] on input "**********" at bounding box center [481, 267] width 221 height 33
click at [571, 272] on input "**********" at bounding box center [481, 267] width 221 height 33
click at [520, 310] on button "Cancel" at bounding box center [521, 311] width 47 height 20
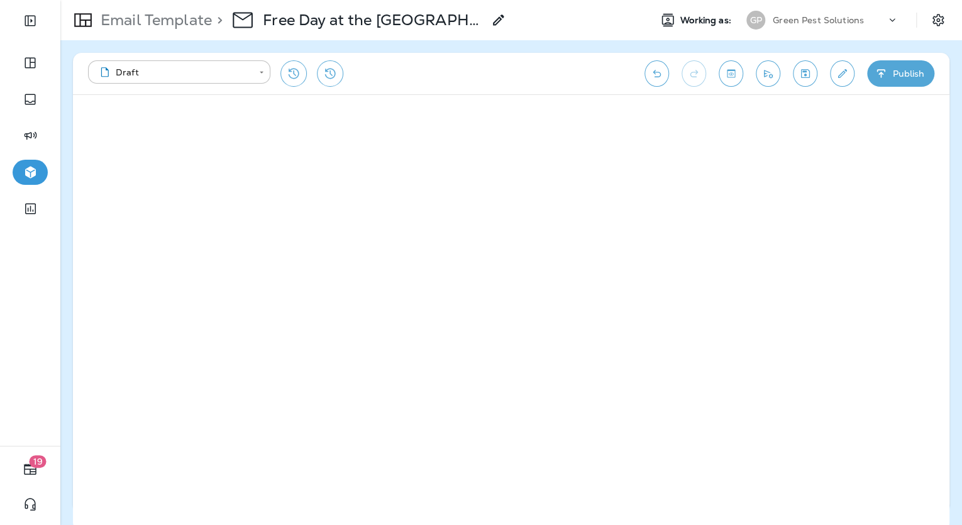
click at [146, 20] on p "Email Template" at bounding box center [154, 20] width 116 height 19
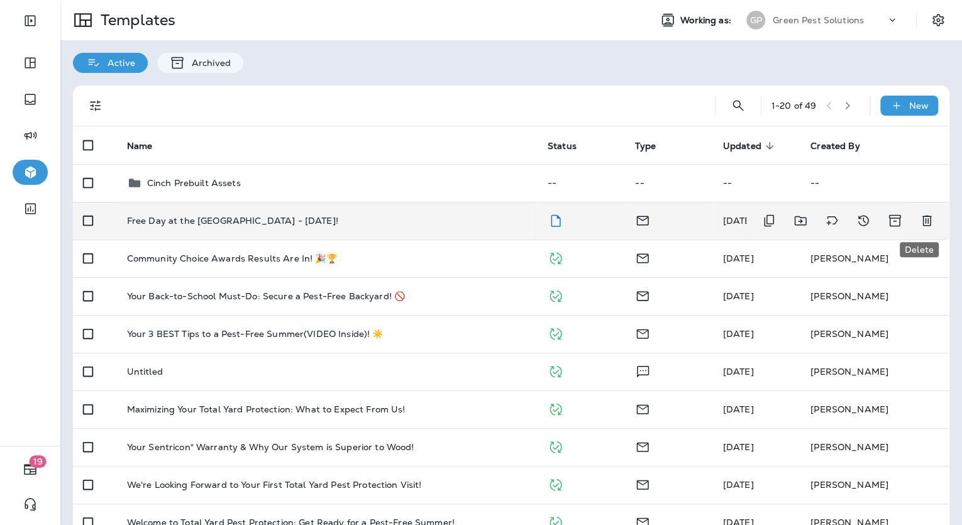
click at [920, 224] on icon "Delete" at bounding box center [927, 220] width 15 height 15
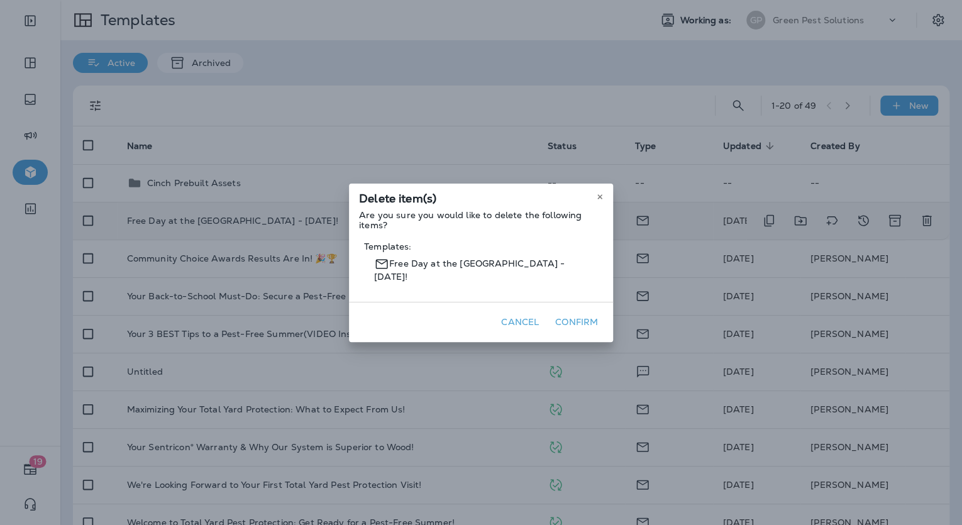
click at [577, 314] on button "Confirm" at bounding box center [576, 323] width 53 height 20
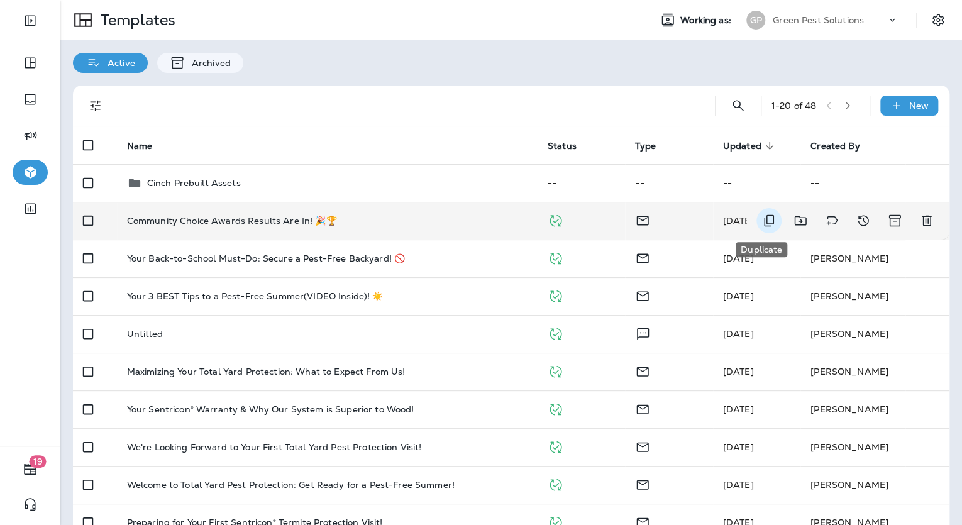
click at [766, 226] on icon "Duplicate" at bounding box center [769, 220] width 15 height 15
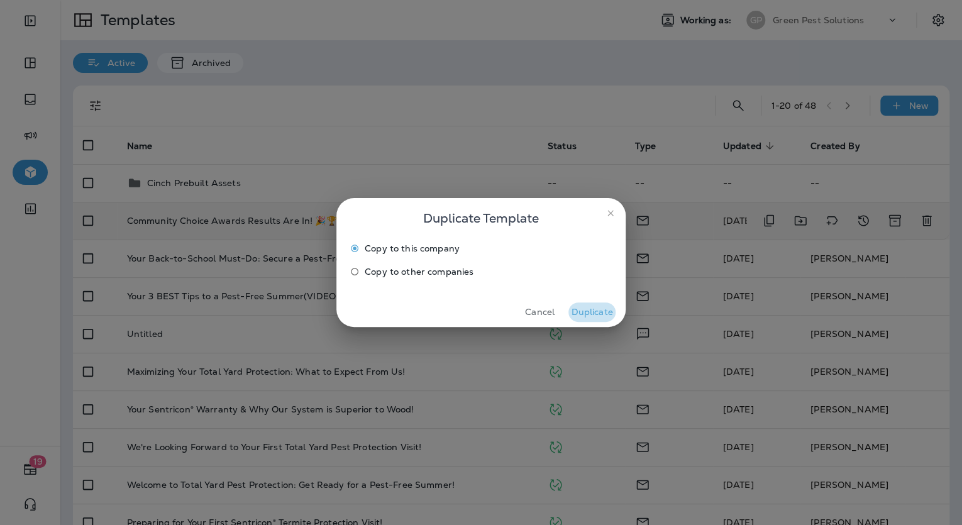
click at [608, 315] on button "Duplicate" at bounding box center [592, 313] width 47 height 20
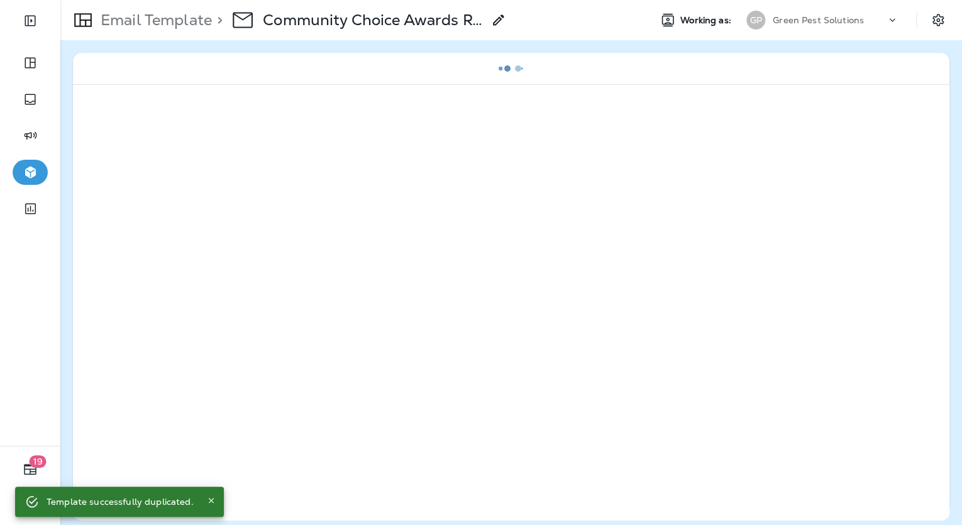
click at [501, 22] on icon at bounding box center [498, 20] width 15 height 15
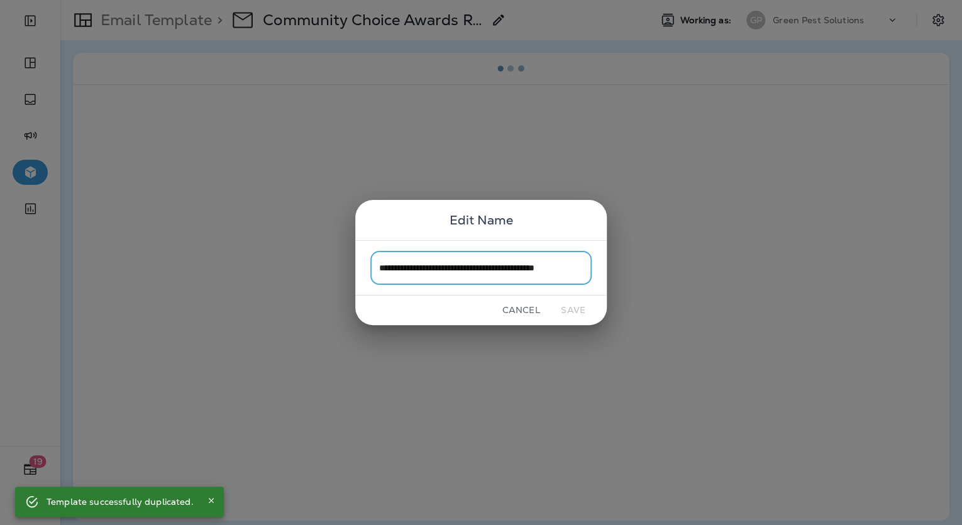
scroll to position [0, 26]
click at [527, 309] on button "Cancel" at bounding box center [521, 311] width 47 height 20
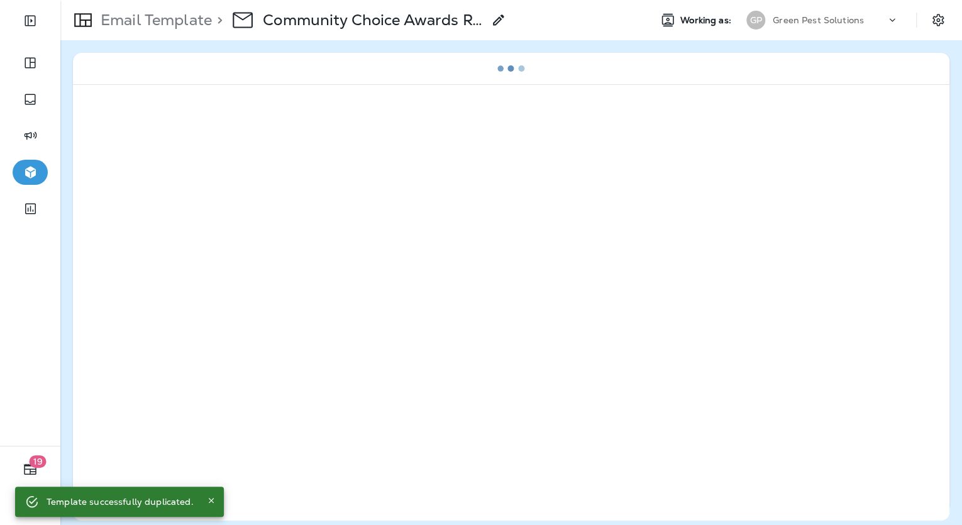
scroll to position [0, 0]
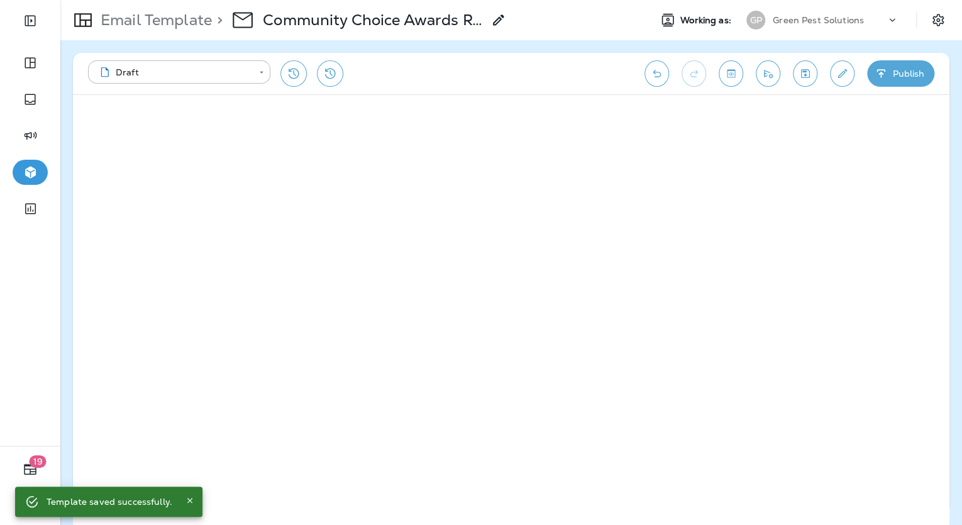
click at [502, 10] on div "> Community Choice Awards Results Are In! 🎉🏆 Copy" at bounding box center [359, 20] width 294 height 35
click at [500, 15] on icon at bounding box center [498, 20] width 15 height 15
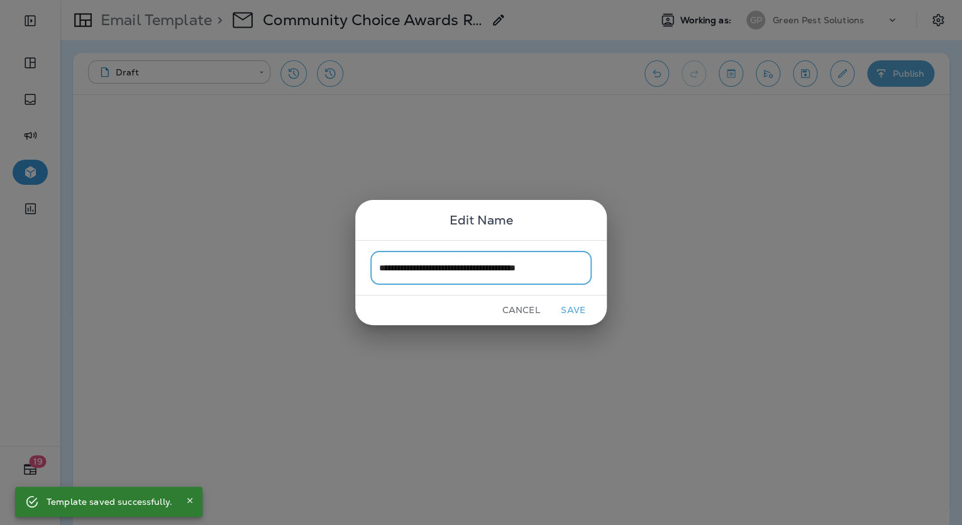
click at [381, 272] on input "**********" at bounding box center [481, 267] width 221 height 33
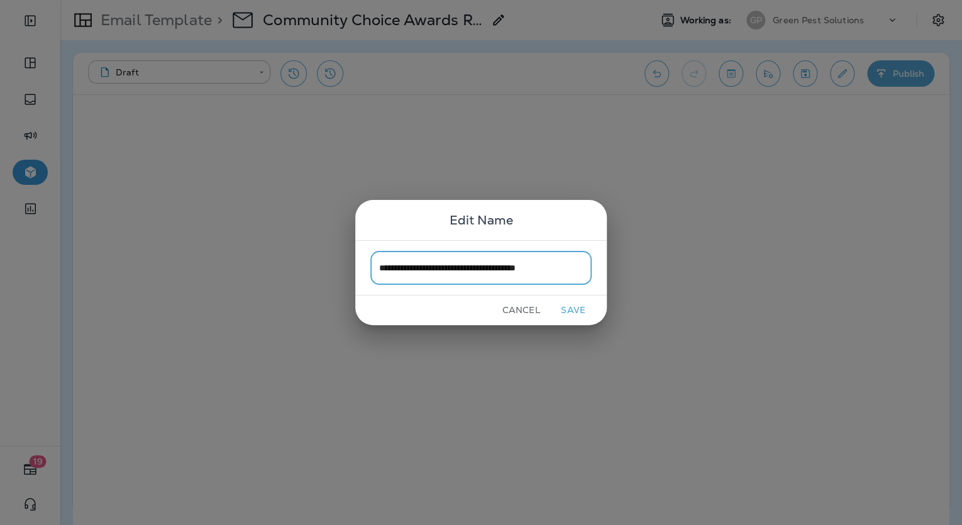
type input "**********"
click at [569, 310] on button "Save" at bounding box center [573, 311] width 47 height 20
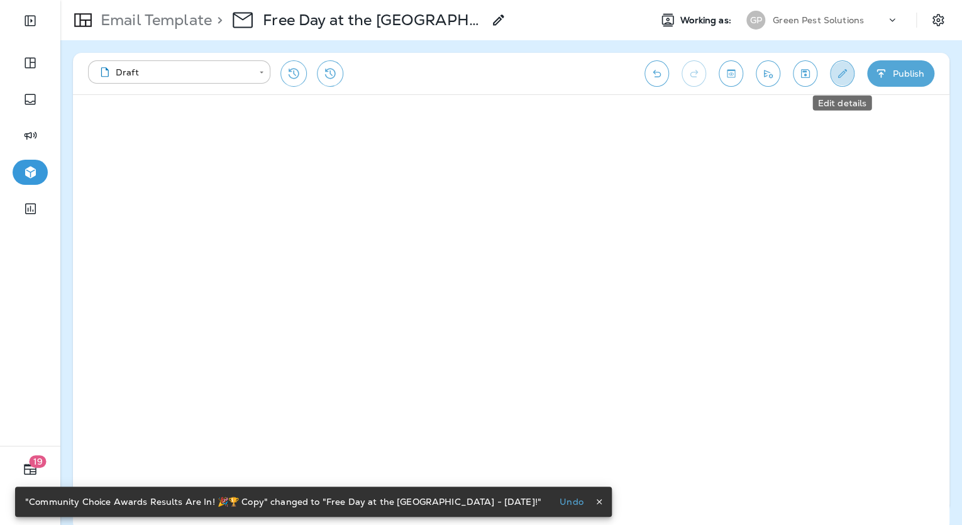
click at [845, 64] on button "Edit details" at bounding box center [842, 73] width 25 height 26
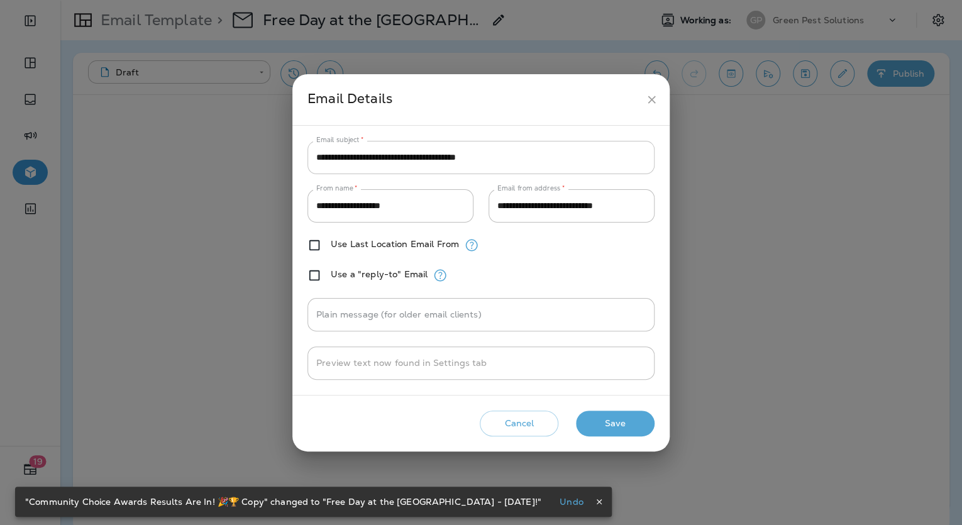
click at [519, 165] on input "**********" at bounding box center [481, 157] width 347 height 33
paste input "text"
type input "**********"
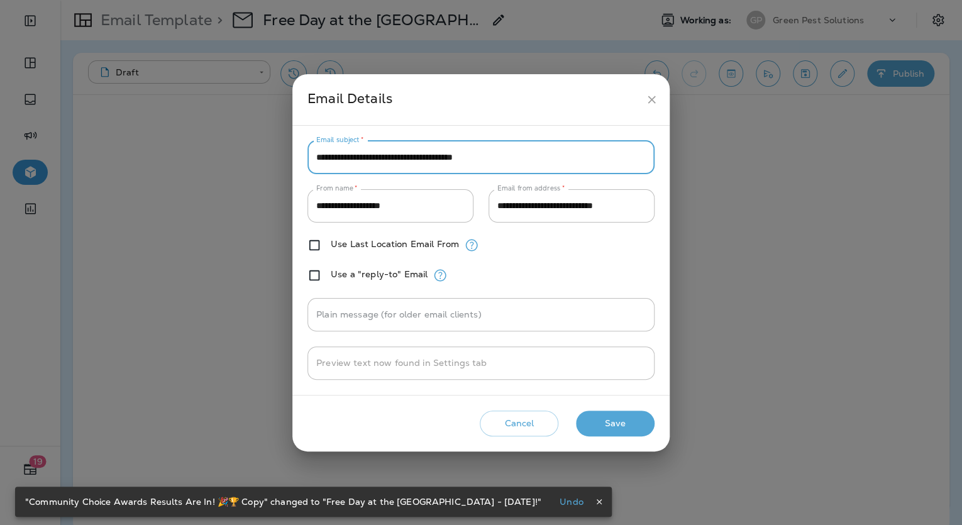
click at [627, 432] on button "Save" at bounding box center [615, 424] width 79 height 26
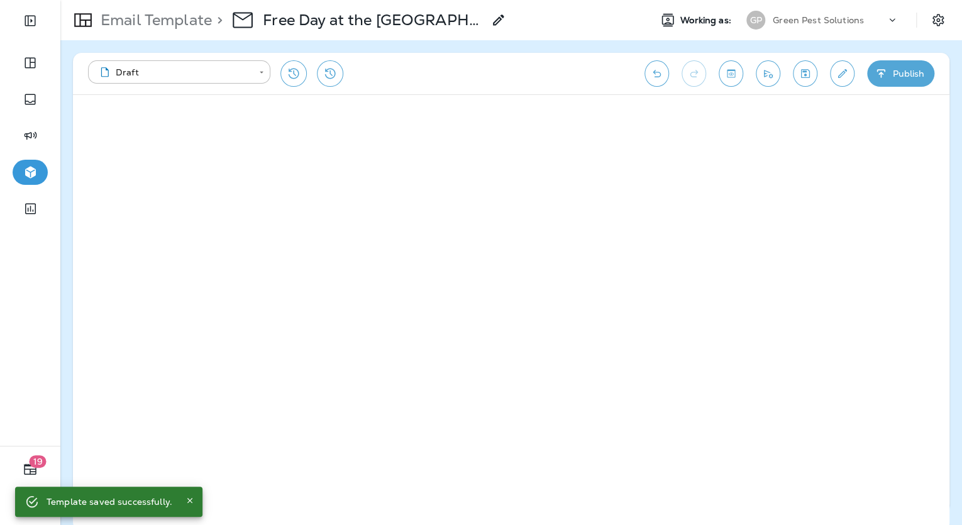
click at [896, 73] on button "Publish" at bounding box center [900, 73] width 67 height 26
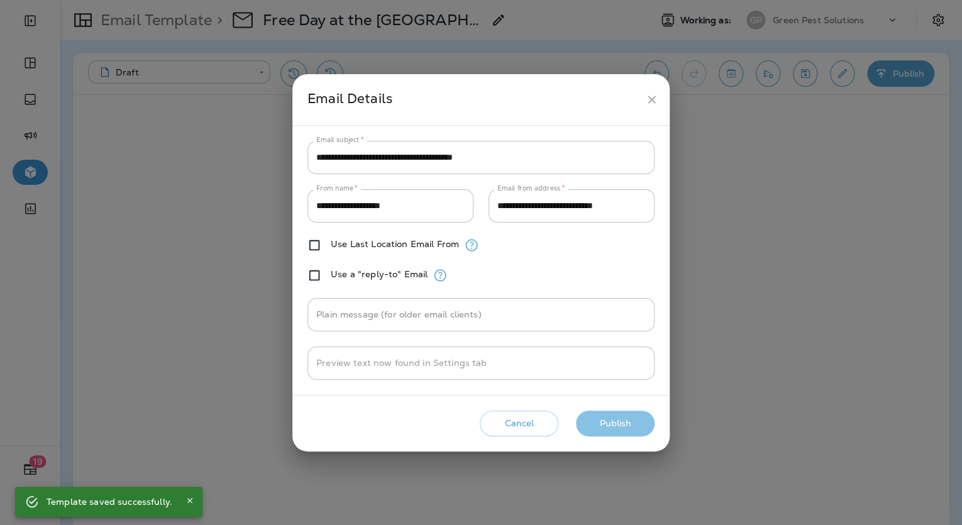
click at [592, 420] on button "Publish" at bounding box center [615, 424] width 79 height 26
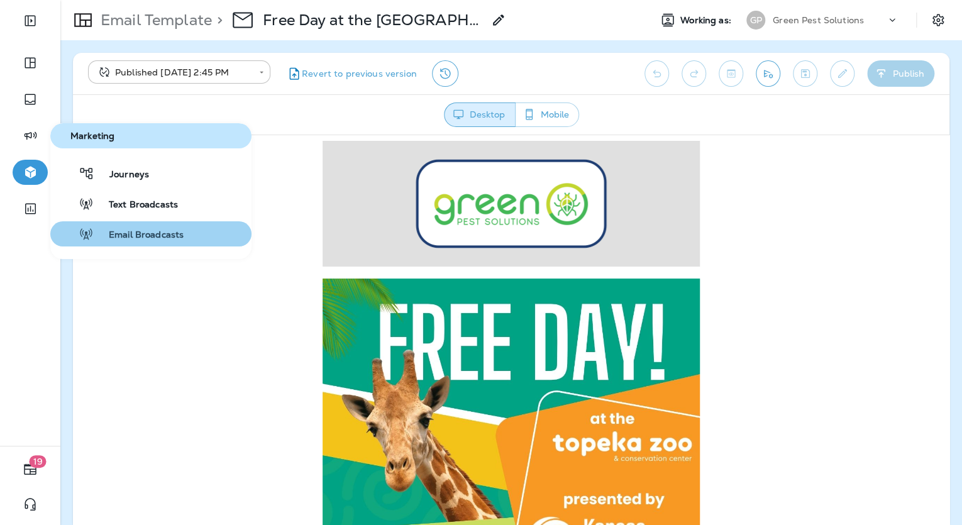
click at [123, 234] on span "Email Broadcasts" at bounding box center [139, 236] width 90 height 12
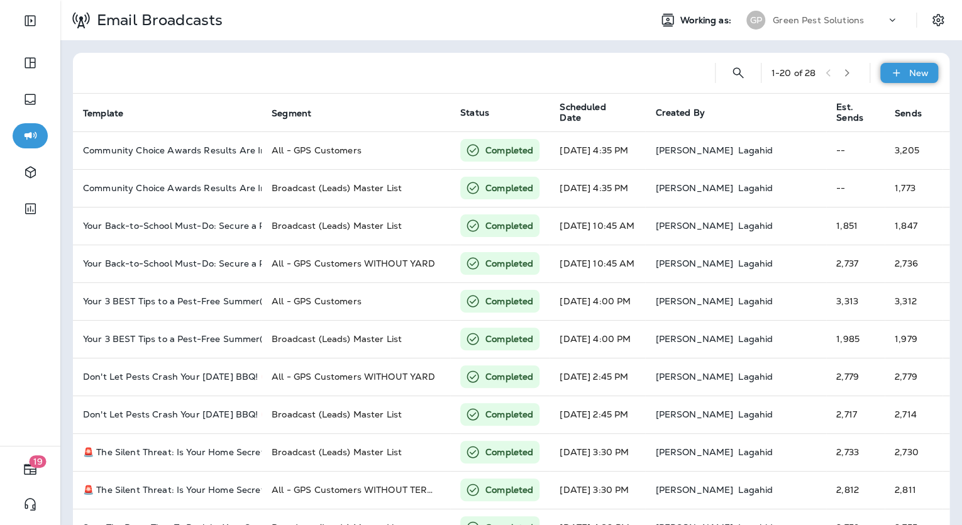
click at [910, 72] on p "New" at bounding box center [920, 73] width 20 height 10
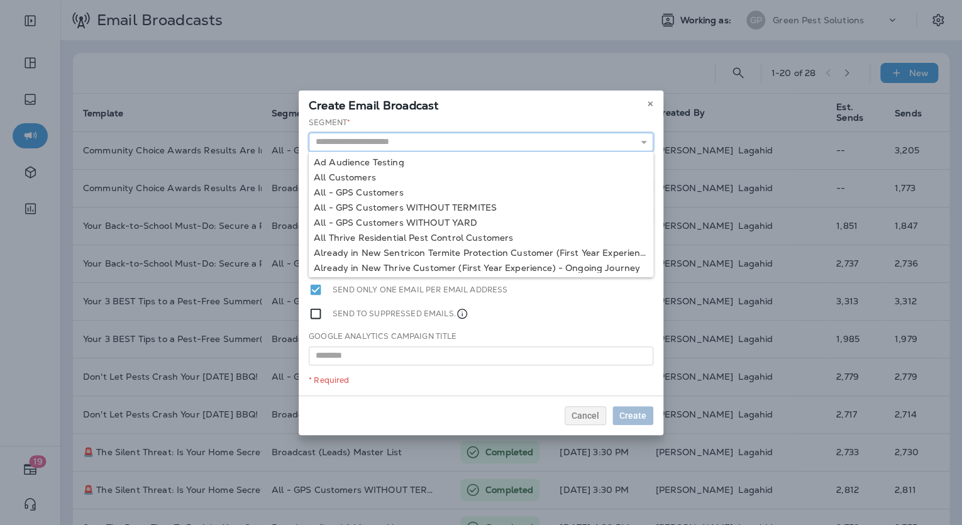
click at [449, 143] on input "text" at bounding box center [481, 142] width 345 height 19
type input "**********"
click at [403, 195] on div "**********" at bounding box center [481, 256] width 365 height 279
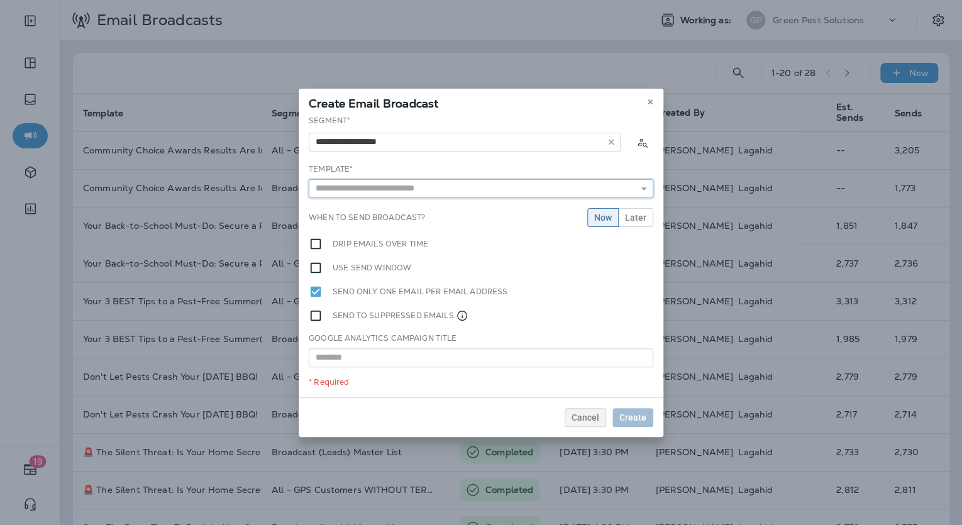
click at [515, 184] on input "text" at bounding box center [481, 188] width 345 height 19
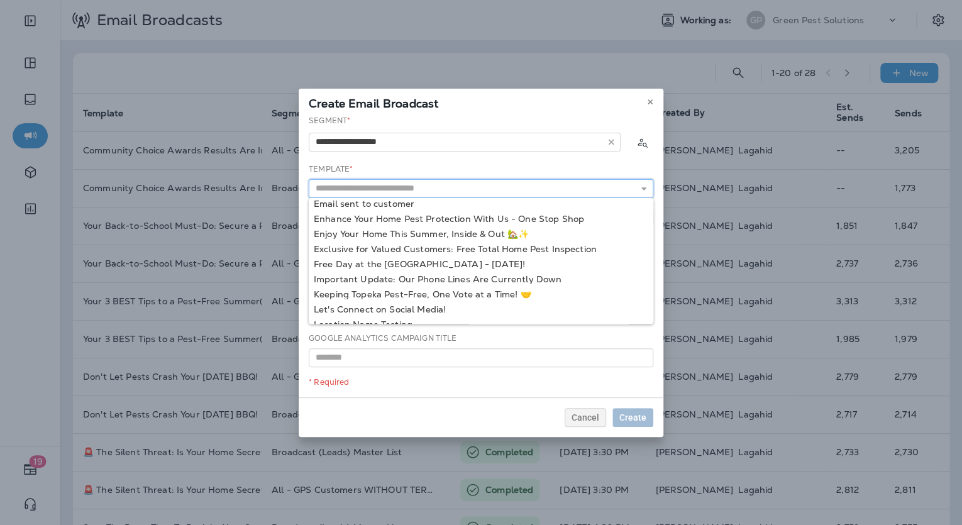
scroll to position [182, 0]
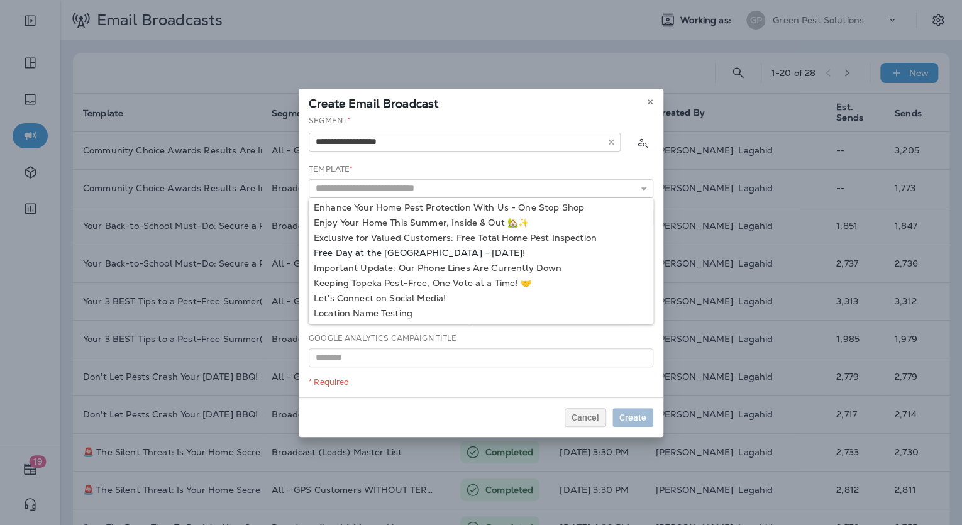
type input "**********"
click at [486, 253] on div "**********" at bounding box center [481, 256] width 365 height 282
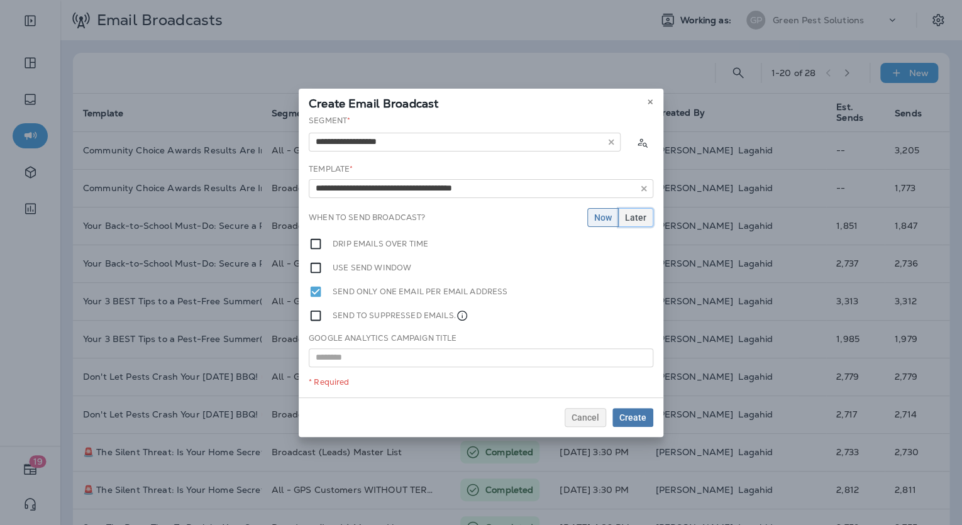
click at [652, 209] on button "Later" at bounding box center [635, 217] width 35 height 19
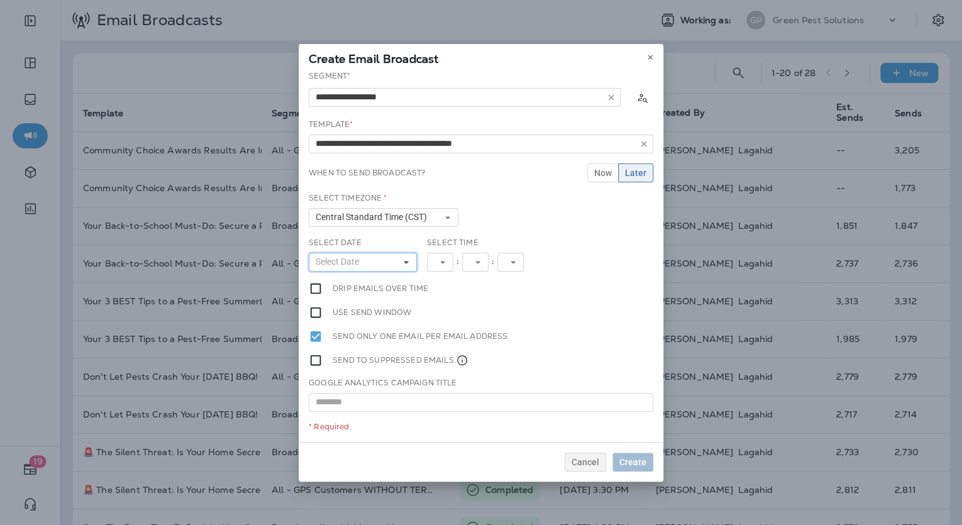
click at [368, 260] on button "Select Date" at bounding box center [363, 262] width 108 height 19
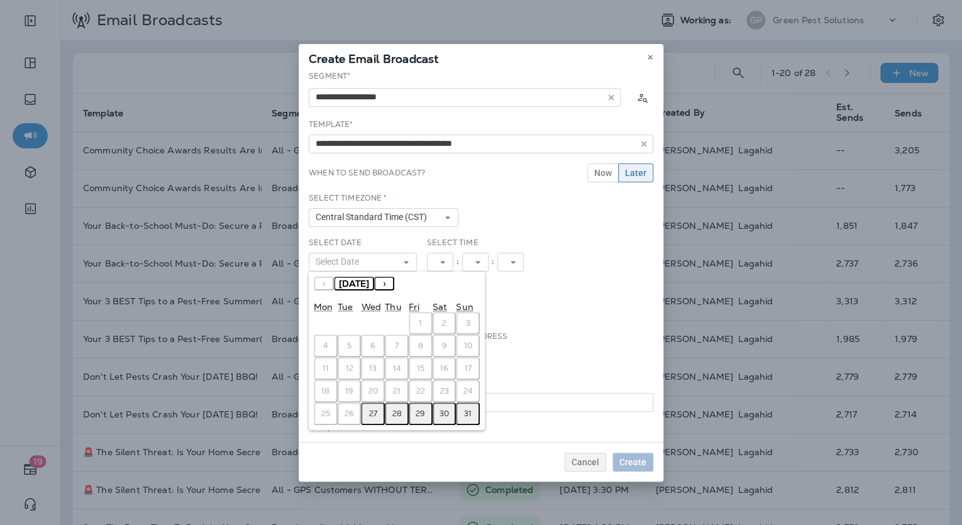
click at [418, 411] on abbr "29" at bounding box center [420, 414] width 9 height 10
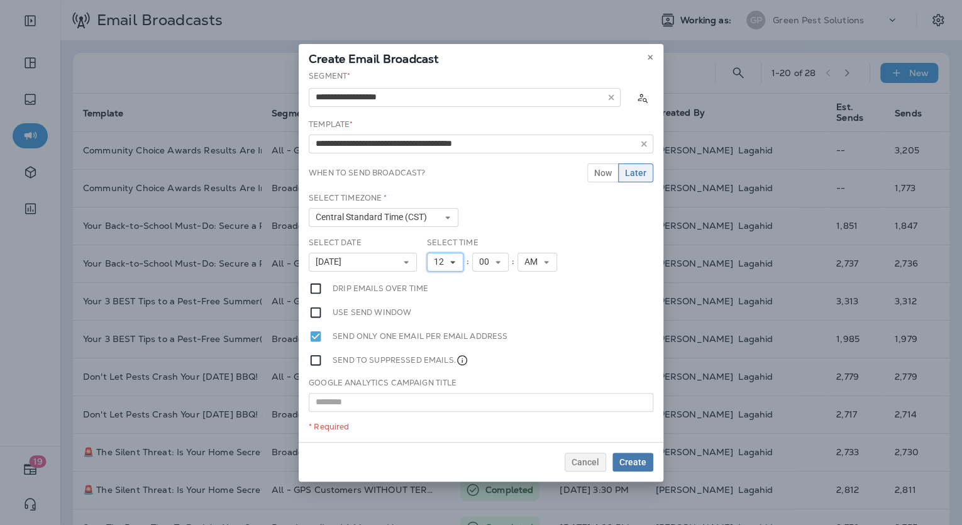
click at [452, 267] on button "12" at bounding box center [445, 262] width 36 height 19
click at [449, 403] on link "10" at bounding box center [445, 406] width 36 height 15
click at [620, 330] on div "Send only one email per email address" at bounding box center [481, 337] width 345 height 14
click at [628, 459] on span "Create" at bounding box center [633, 462] width 27 height 9
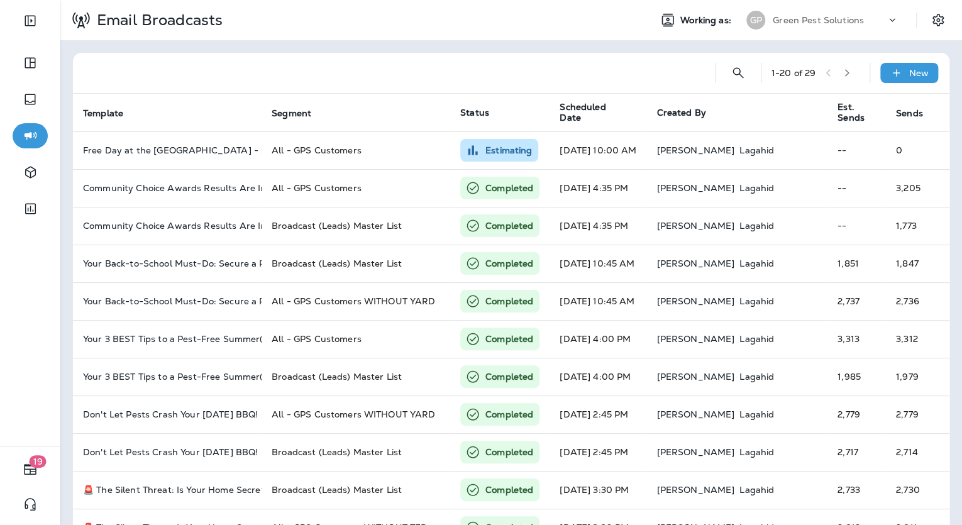
click at [589, 33] on div "Email Broadcasts" at bounding box center [350, 19] width 580 height 31
